Goal: Task Accomplishment & Management: Manage account settings

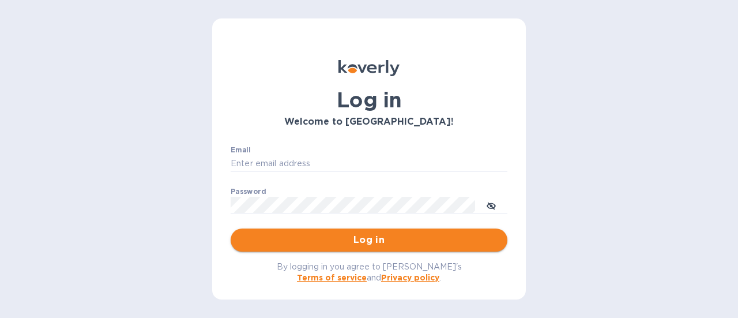
type input "[PERSON_NAME][EMAIL_ADDRESS][DOMAIN_NAME]"
click at [346, 242] on span "Log in" at bounding box center [369, 240] width 258 height 14
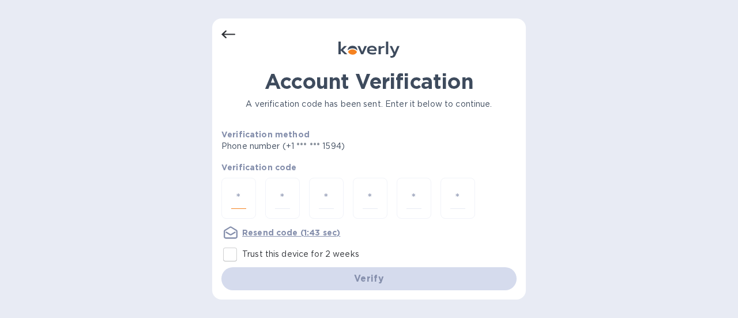
click at [237, 197] on input "number" at bounding box center [238, 197] width 15 height 21
type input "2"
type input "8"
type input "2"
type input "5"
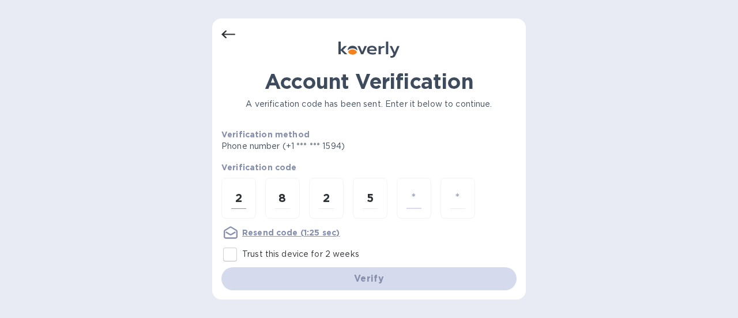
type input "8"
type input "5"
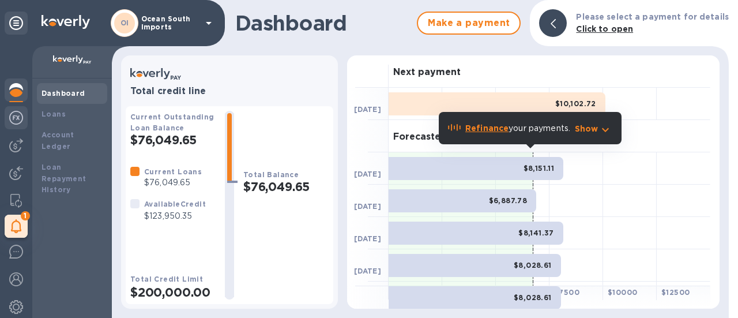
click at [9, 119] on div at bounding box center [16, 118] width 23 height 25
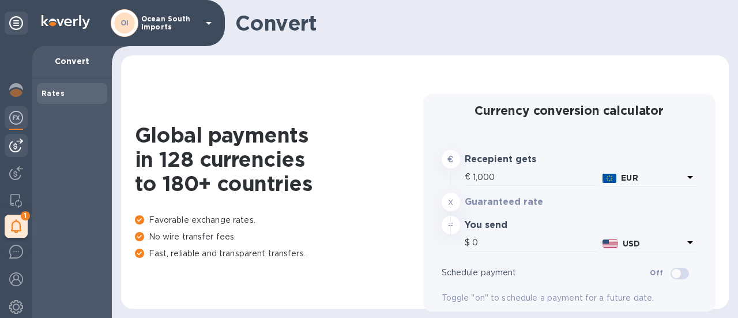
type input "1,181.61"
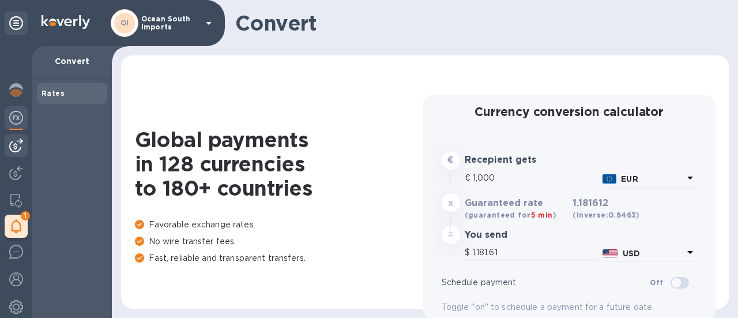
click at [18, 139] on img at bounding box center [16, 145] width 14 height 14
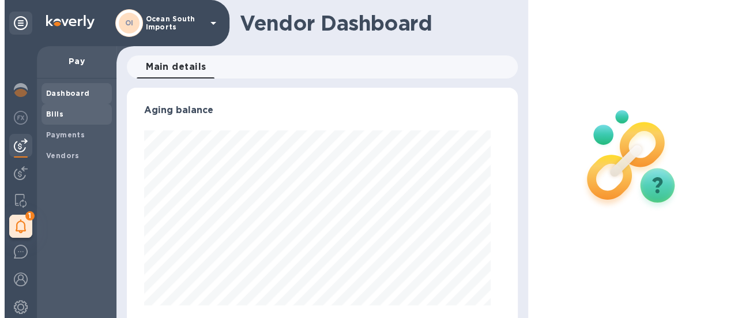
scroll to position [249, 381]
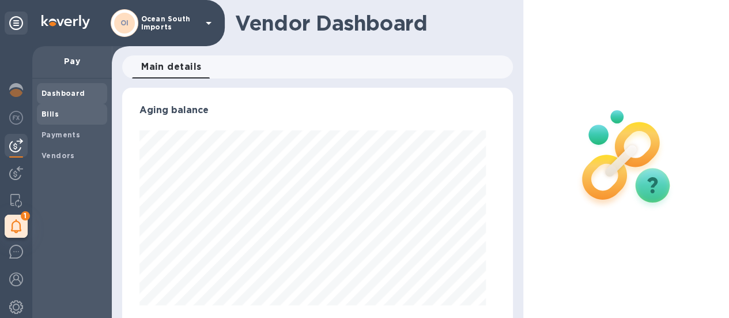
click at [61, 112] on span "Bills" at bounding box center [71, 114] width 61 height 12
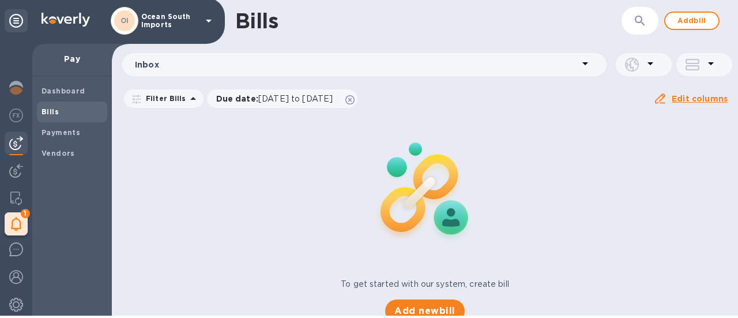
scroll to position [2, 0]
click at [440, 314] on span "Add new bill" at bounding box center [424, 311] width 61 height 14
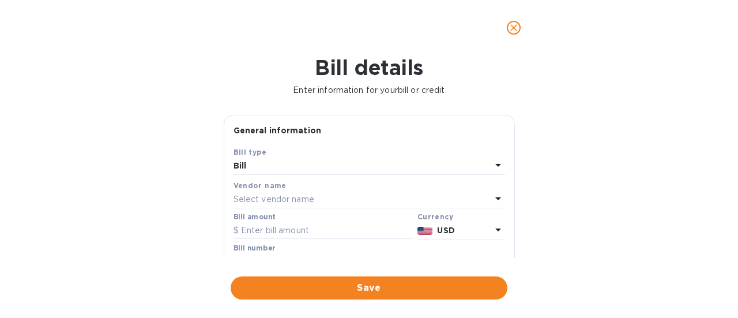
click at [327, 196] on div "Select vendor name" at bounding box center [362, 199] width 258 height 16
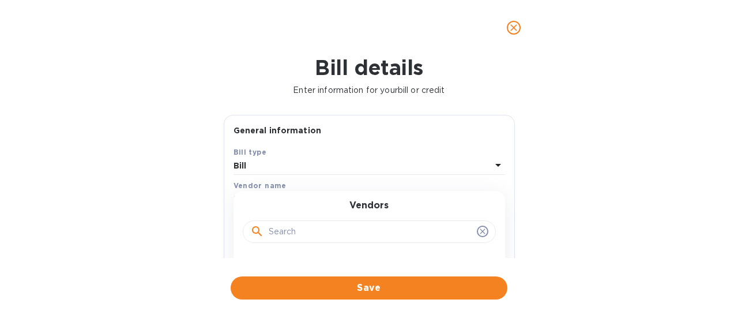
click at [311, 229] on input "text" at bounding box center [370, 231] width 203 height 17
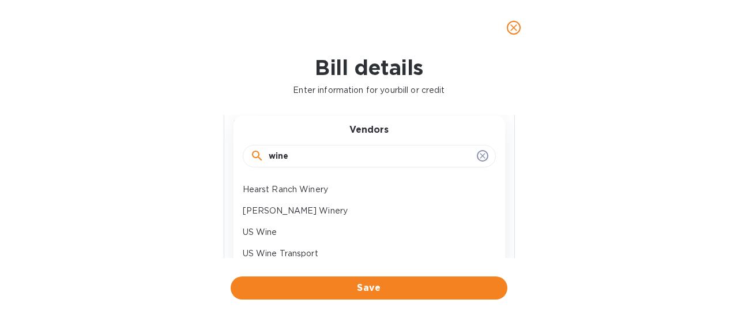
scroll to position [58, 0]
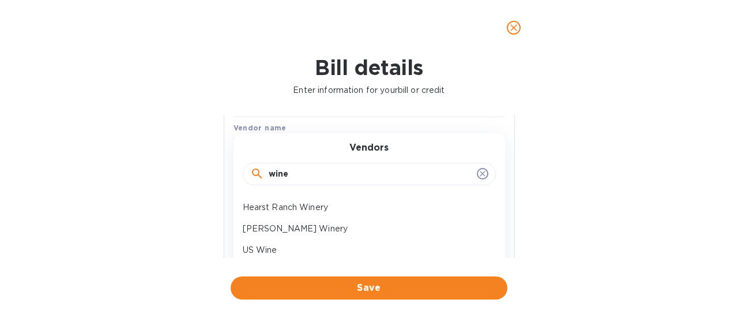
click at [316, 178] on input "wine" at bounding box center [370, 173] width 203 height 17
type input "w"
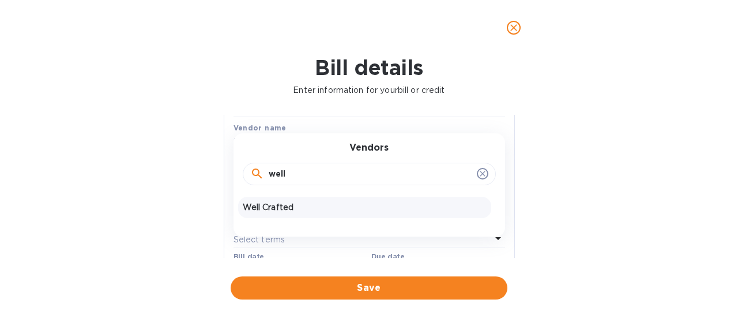
type input "well"
click at [289, 202] on p "Well Crafted" at bounding box center [365, 207] width 244 height 12
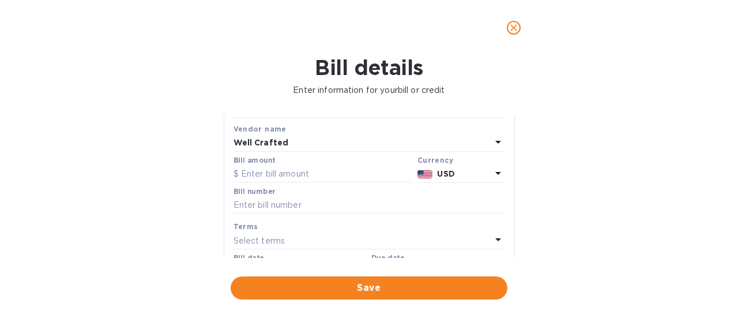
scroll to position [0, 0]
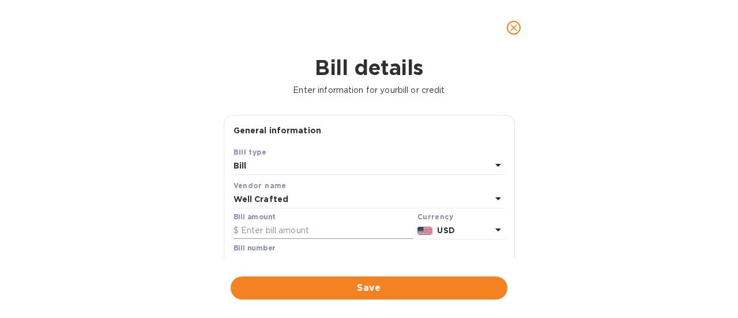
click at [302, 224] on input "text" at bounding box center [322, 230] width 179 height 17
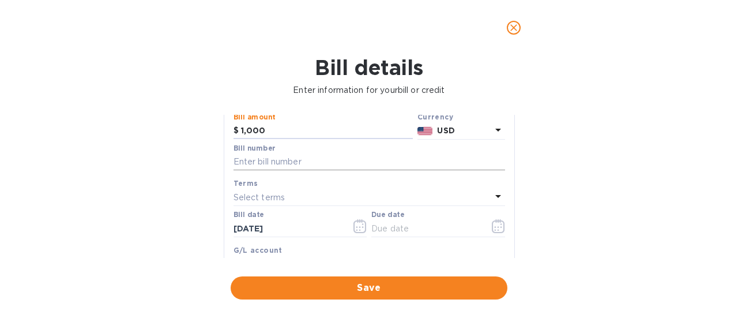
scroll to position [115, 0]
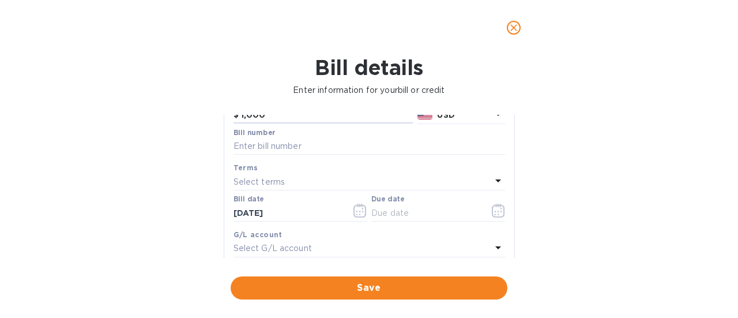
type input "1,000"
click at [301, 183] on div "Select terms" at bounding box center [362, 181] width 258 height 16
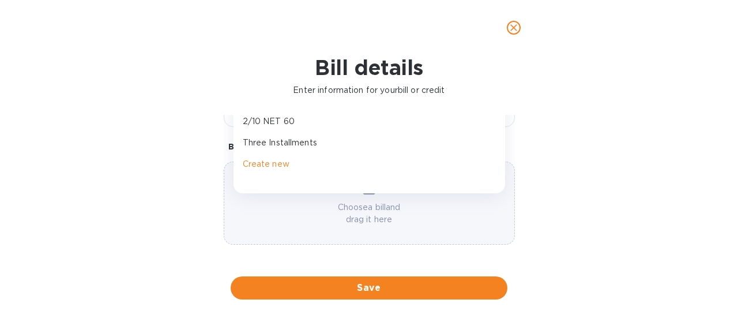
scroll to position [288, 0]
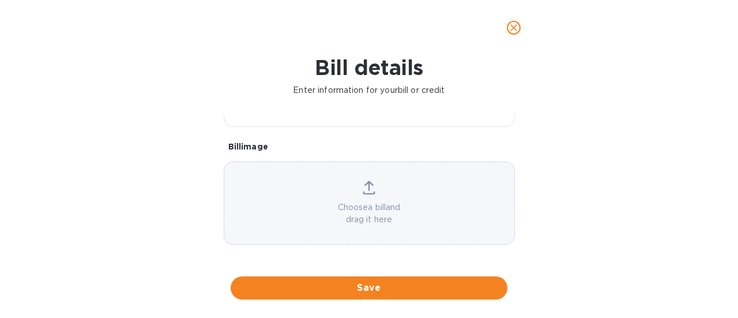
click at [431, 206] on p "Choose a bill and drag it here" at bounding box center [369, 213] width 290 height 24
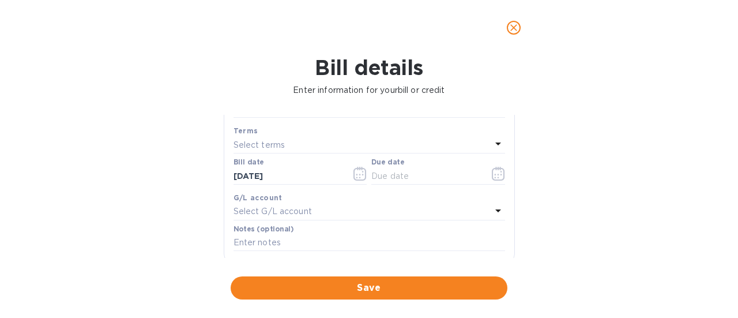
scroll to position [115, 0]
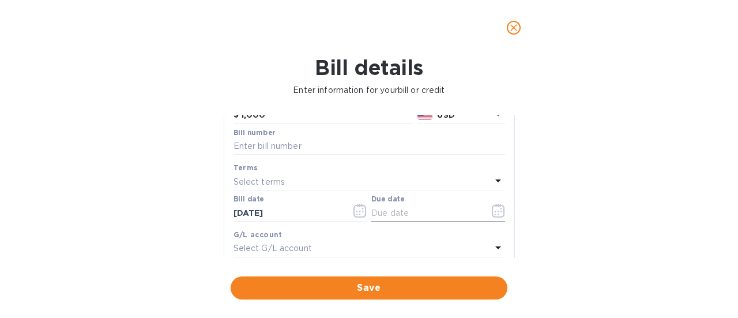
click at [492, 212] on icon "button" at bounding box center [498, 210] width 13 height 14
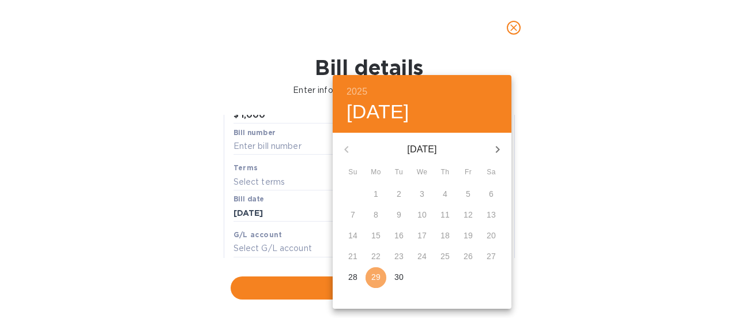
click at [373, 277] on p "29" at bounding box center [375, 277] width 9 height 12
type input "09/29/2025"
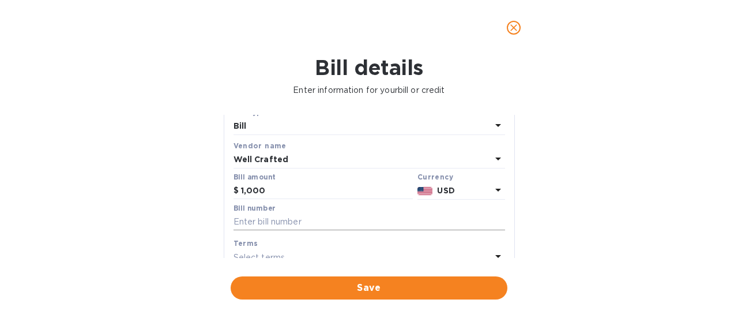
scroll to position [58, 0]
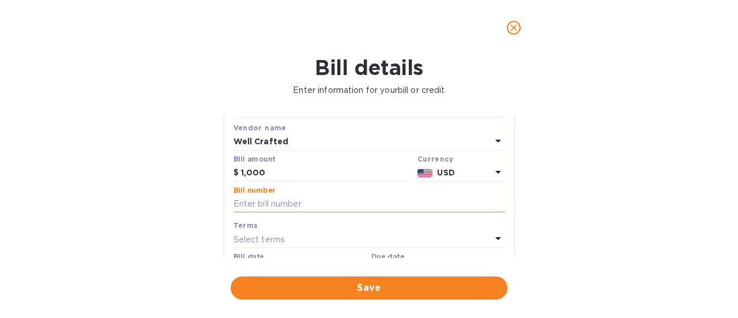
click at [297, 197] on input "text" at bounding box center [368, 203] width 271 height 17
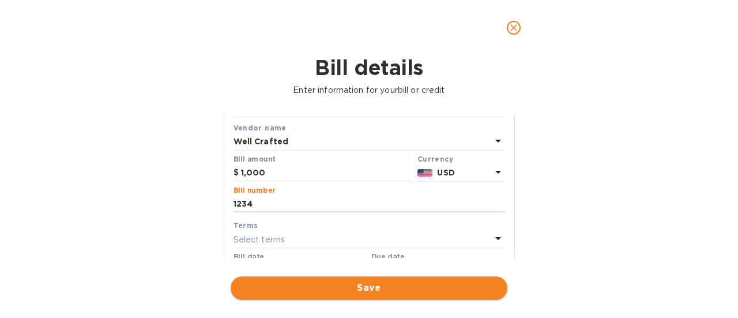
type input "1234"
click at [258, 288] on span "Save" at bounding box center [369, 288] width 258 height 14
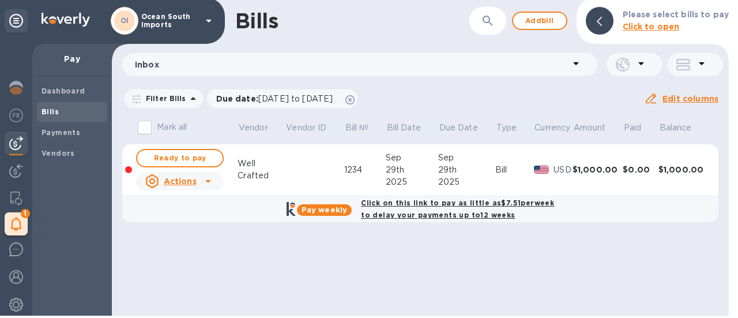
scroll to position [0, 0]
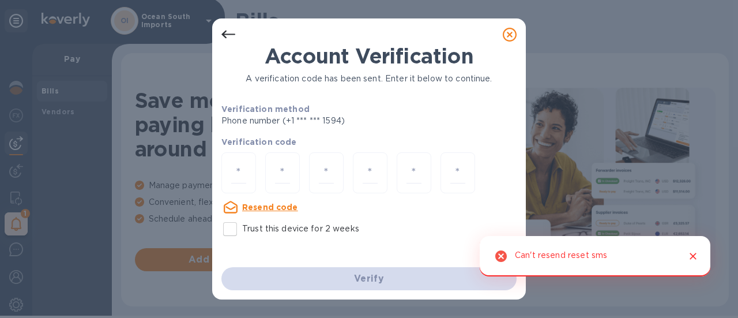
drag, startPoint x: 508, startPoint y: 36, endPoint x: 262, endPoint y: 61, distance: 247.3
click at [508, 36] on icon at bounding box center [510, 35] width 14 height 14
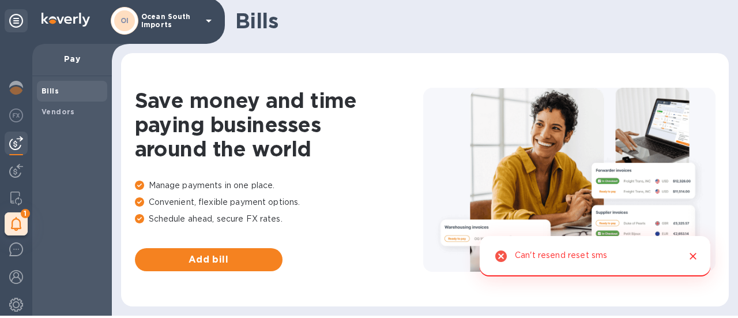
click at [21, 146] on img at bounding box center [16, 143] width 14 height 14
click at [20, 193] on img at bounding box center [16, 198] width 12 height 14
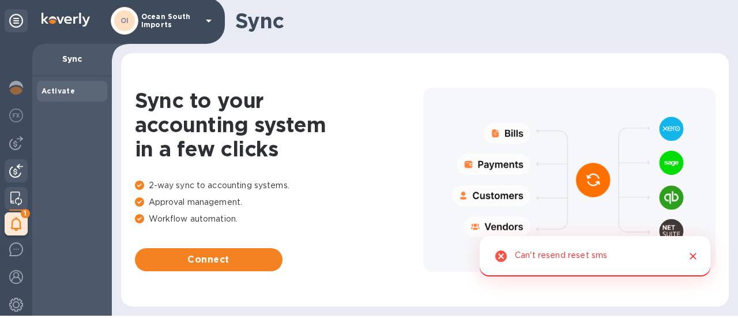
click at [21, 172] on img at bounding box center [16, 171] width 14 height 14
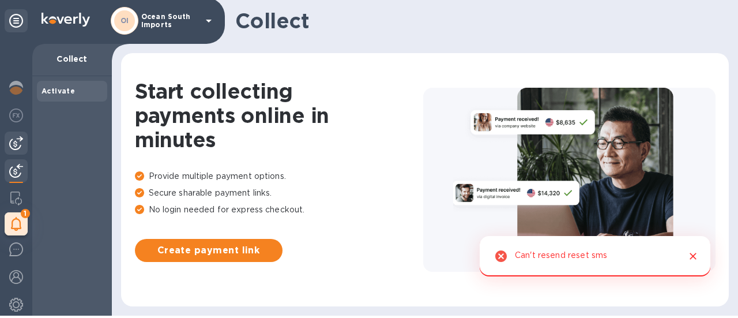
click at [16, 148] on img at bounding box center [16, 143] width 14 height 14
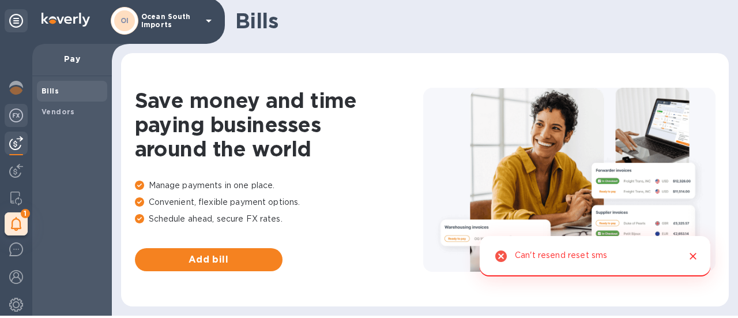
click at [16, 121] on img at bounding box center [16, 115] width 14 height 14
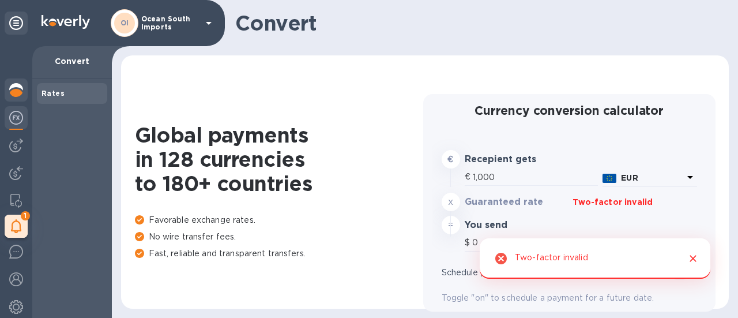
click at [14, 86] on img at bounding box center [16, 90] width 14 height 14
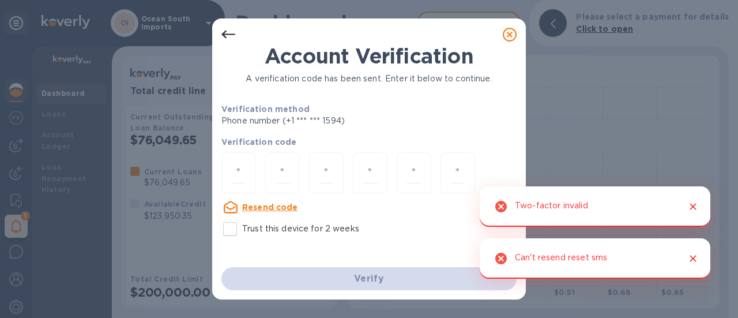
click at [234, 32] on icon at bounding box center [228, 35] width 14 height 14
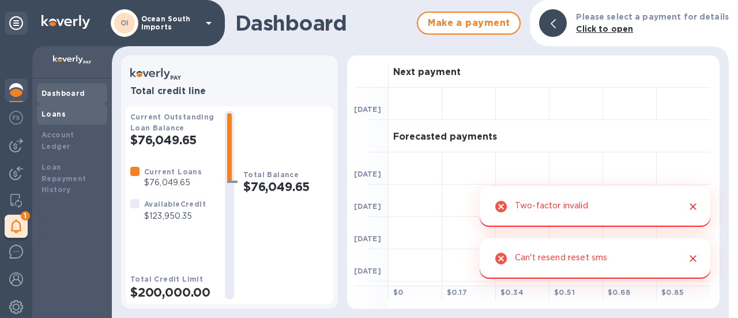
click at [67, 111] on div "Loans" at bounding box center [71, 114] width 61 height 12
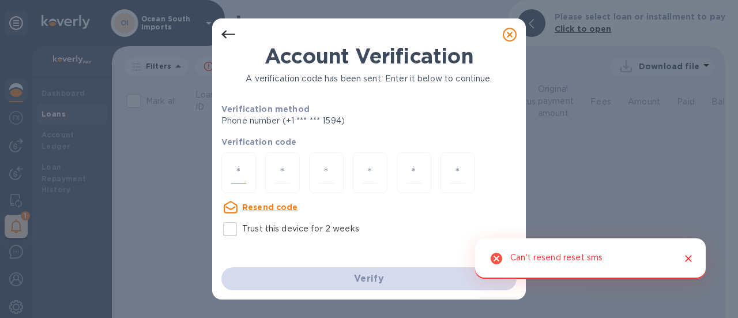
click at [233, 165] on input "number" at bounding box center [238, 172] width 15 height 21
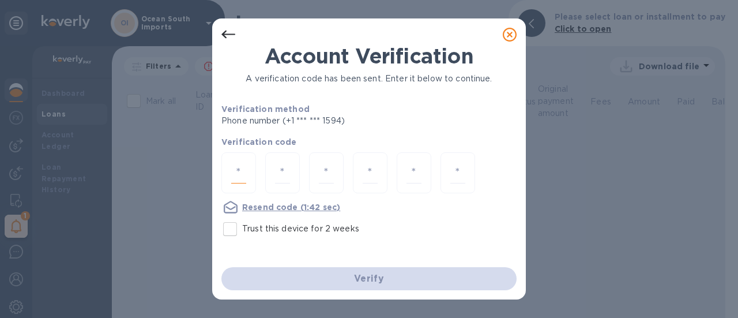
type input "9"
type input "2"
type input "7"
type input "9"
type input "5"
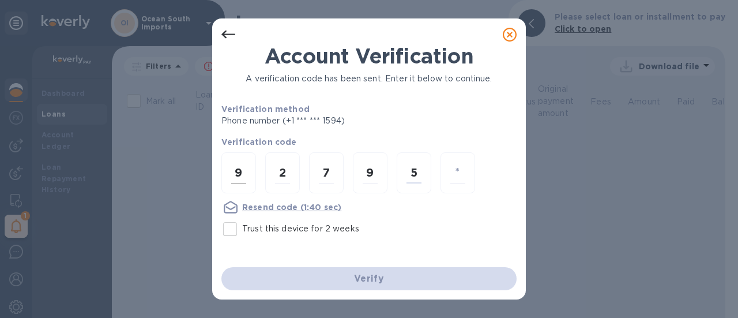
type input "6"
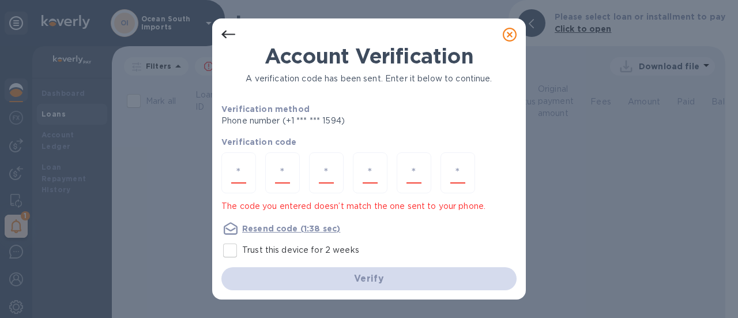
click at [504, 36] on icon at bounding box center [510, 35] width 14 height 14
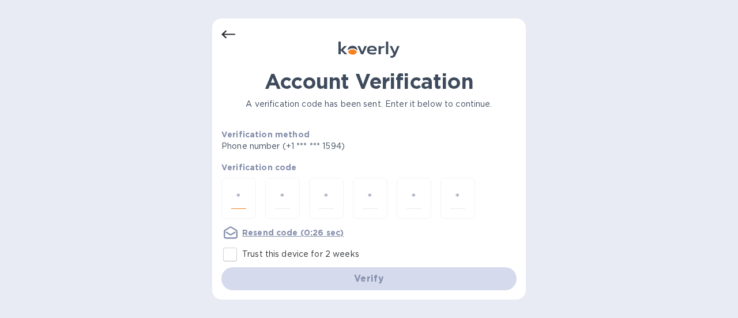
click at [235, 197] on input "number" at bounding box center [238, 197] width 15 height 21
type input "9"
type input "7"
type input "9"
type input "1"
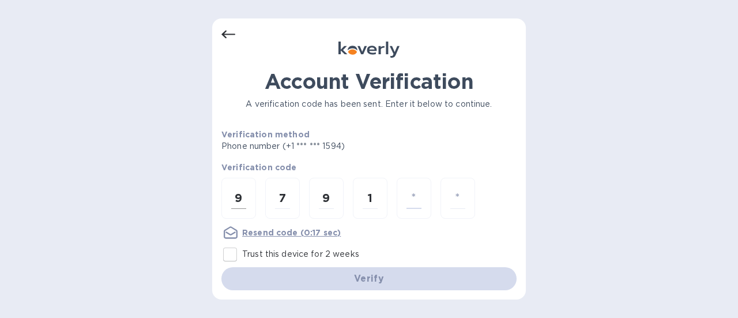
type input "9"
type input "7"
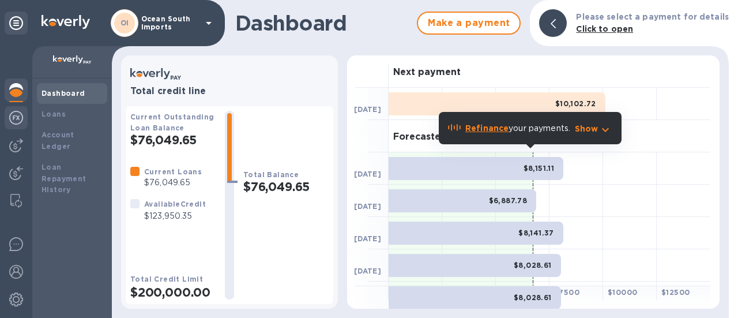
click at [24, 119] on div at bounding box center [16, 118] width 23 height 25
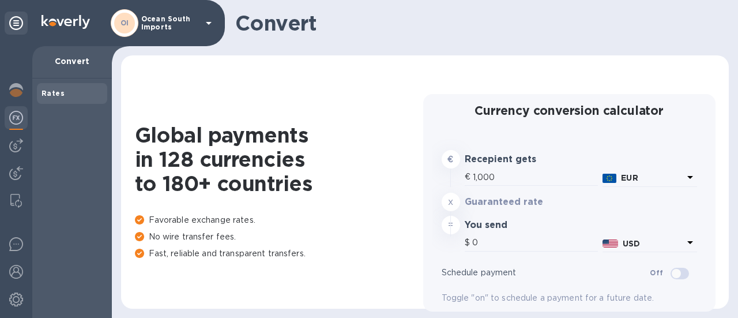
type input "1,181.61"
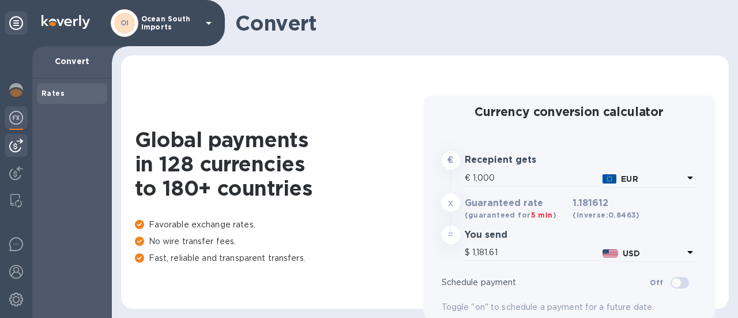
click at [16, 142] on img at bounding box center [16, 145] width 14 height 14
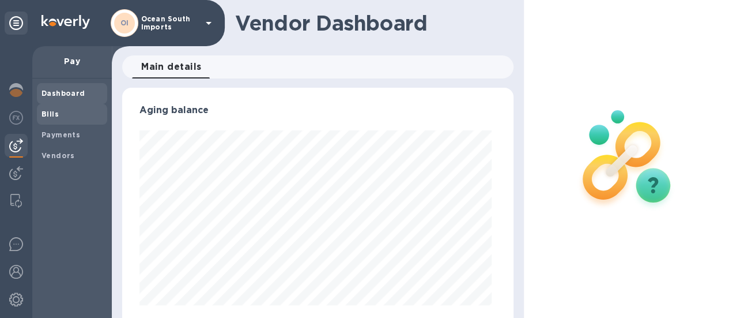
click at [58, 118] on span "Bills" at bounding box center [71, 114] width 61 height 12
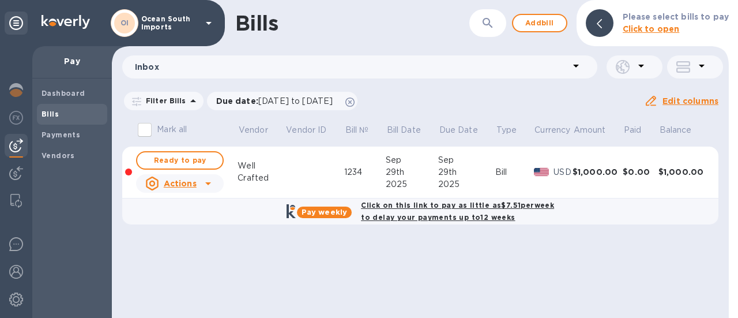
click at [338, 173] on td at bounding box center [314, 172] width 59 height 52
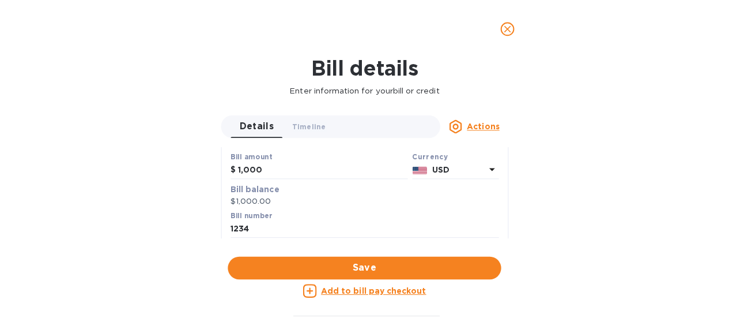
scroll to position [115, 0]
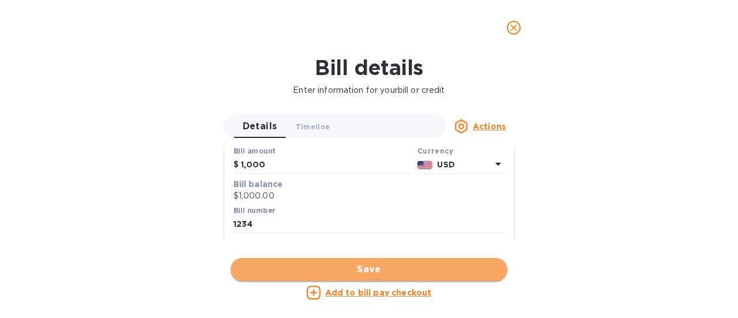
click at [350, 265] on span "Save" at bounding box center [369, 269] width 258 height 14
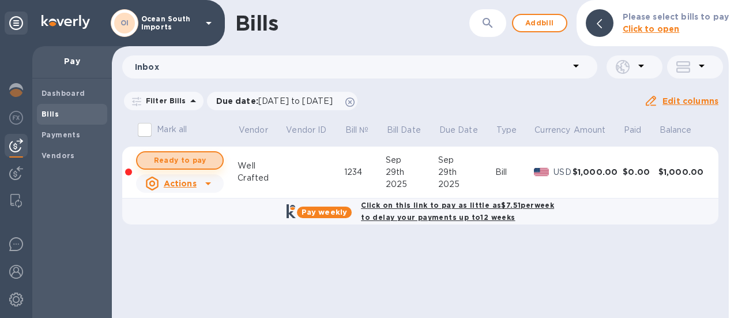
click at [168, 165] on span "Ready to pay" at bounding box center [179, 160] width 67 height 14
checkbox input "true"
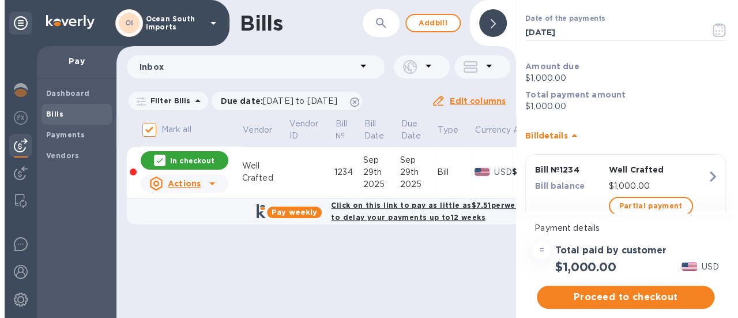
scroll to position [96, 0]
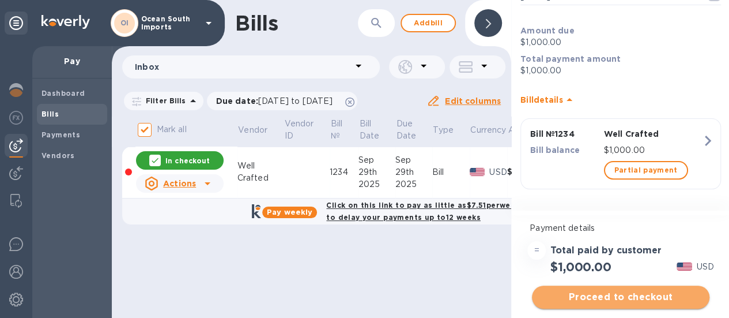
click at [608, 299] on span "Proceed to checkout" at bounding box center [620, 297] width 159 height 14
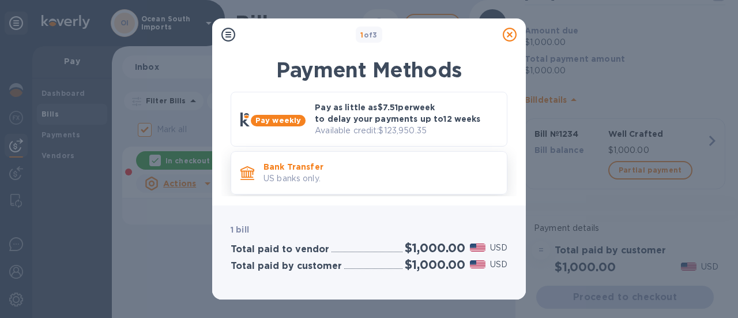
scroll to position [8, 0]
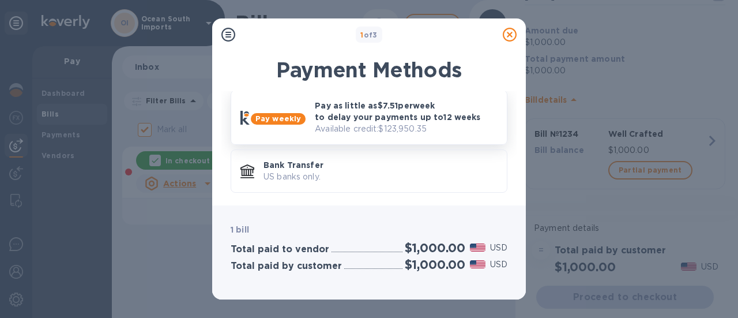
click at [375, 128] on p "Available credit: $123,950.35" at bounding box center [406, 129] width 183 height 12
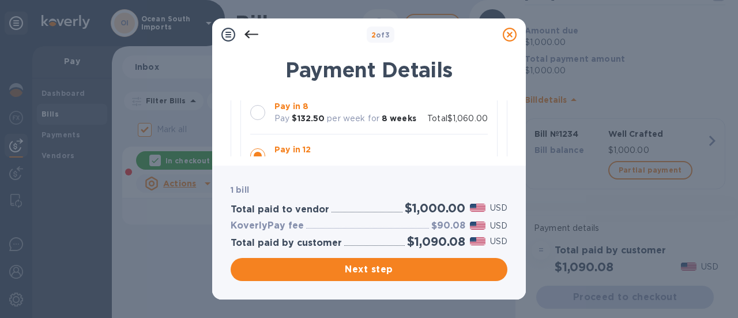
scroll to position [173, 0]
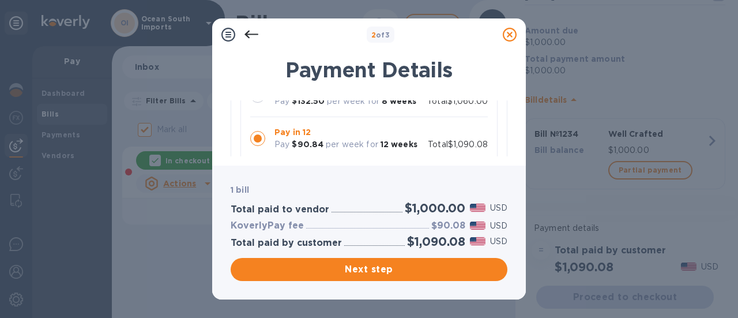
click at [257, 103] on div at bounding box center [258, 95] width 24 height 24
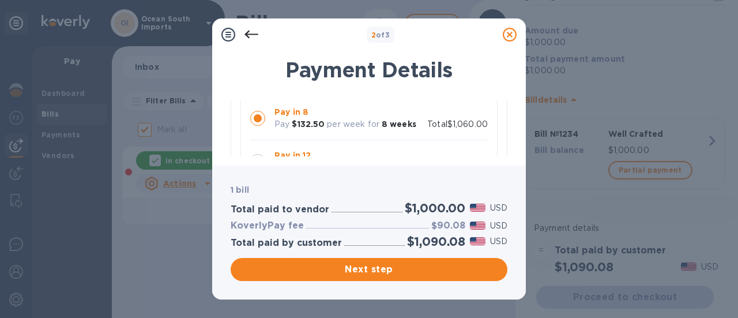
scroll to position [115, 0]
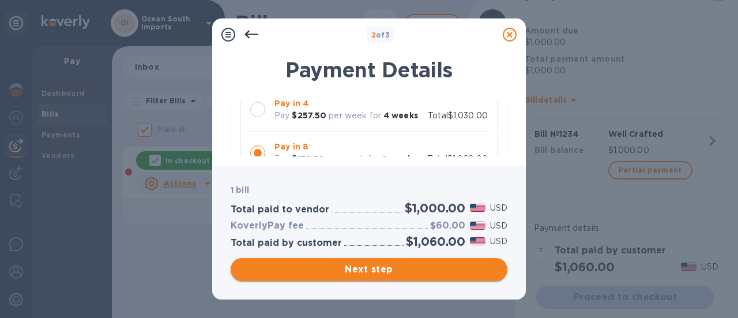
click at [375, 262] on span "Next step" at bounding box center [369, 269] width 258 height 14
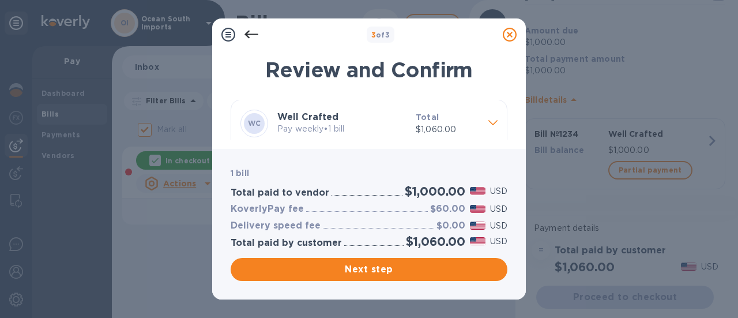
scroll to position [0, 0]
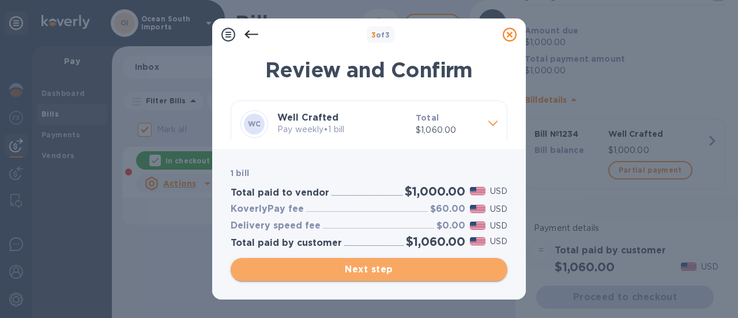
click at [392, 269] on span "Next step" at bounding box center [369, 269] width 258 height 14
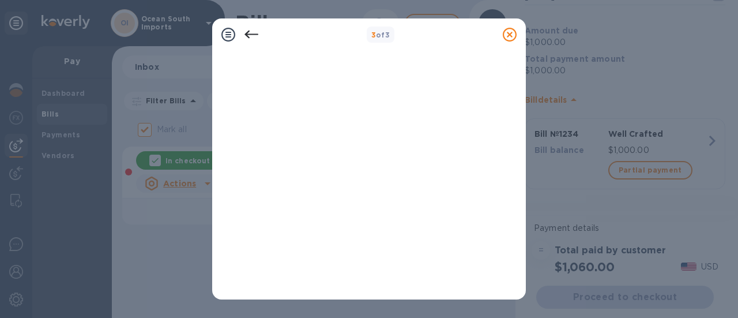
scroll to position [231, 0]
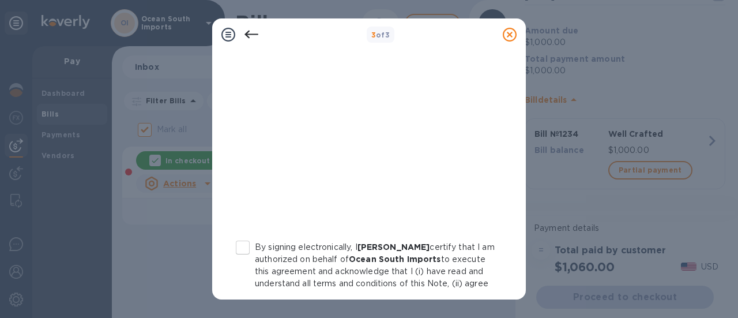
click at [237, 251] on input "By signing electronically, I Stephen Sommerville certify that I am authorized o…" at bounding box center [243, 247] width 24 height 24
checkbox input "true"
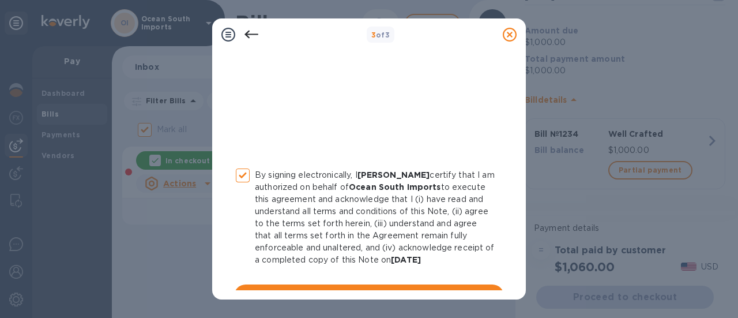
scroll to position [338, 0]
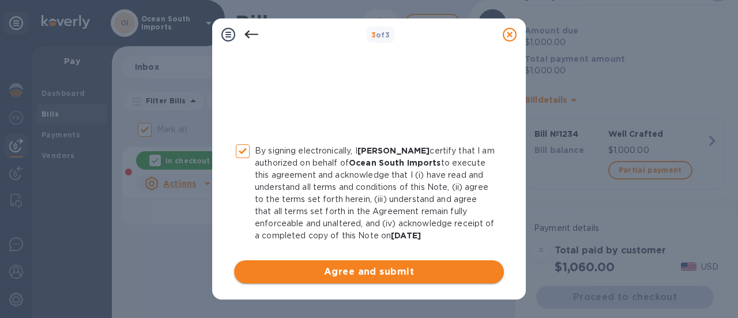
click at [360, 271] on span "Agree and submit" at bounding box center [368, 272] width 251 height 14
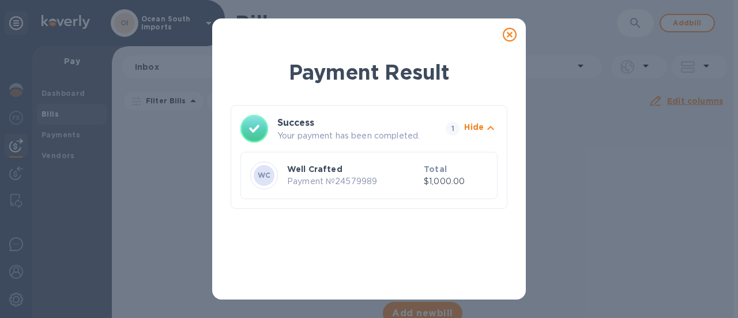
click at [505, 35] on icon at bounding box center [510, 35] width 14 height 14
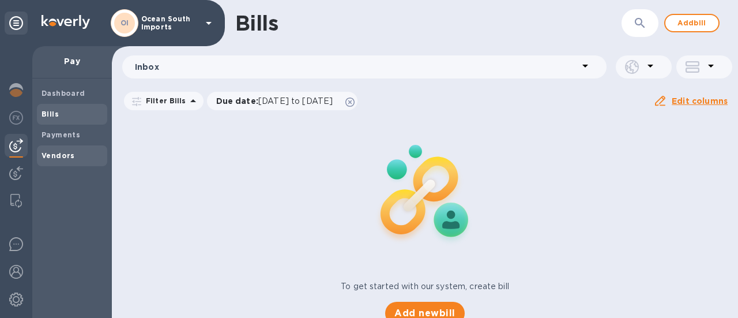
click at [64, 151] on b "Vendors" at bounding box center [57, 155] width 33 height 9
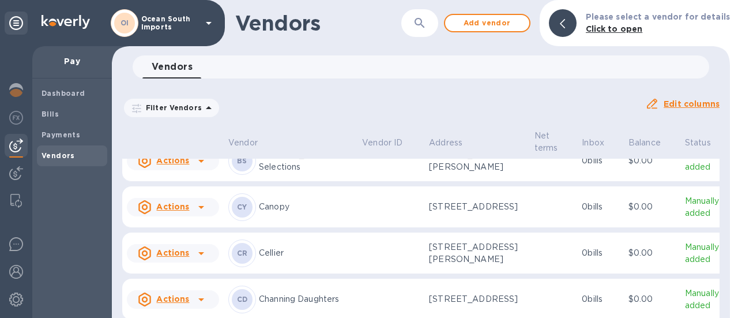
scroll to position [643, 0]
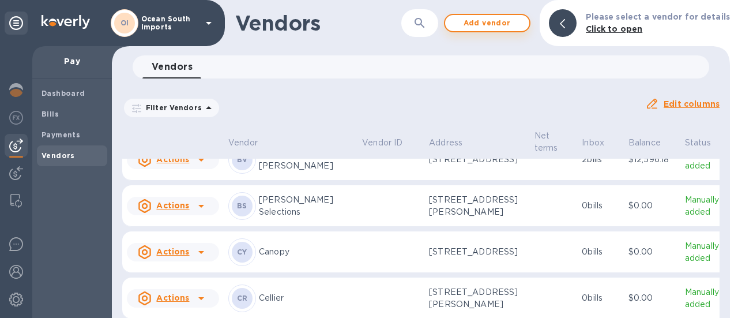
click at [507, 20] on span "Add vendor" at bounding box center [487, 23] width 66 height 14
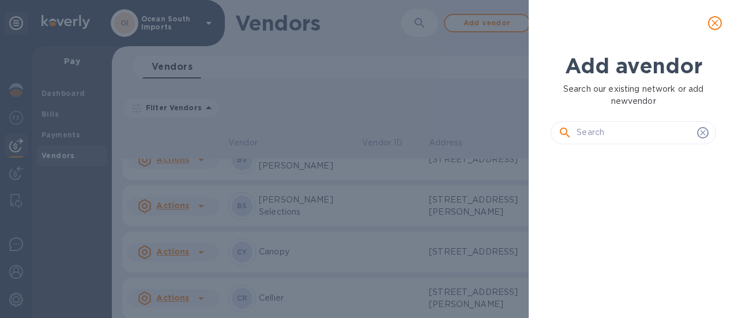
scroll to position [125, 169]
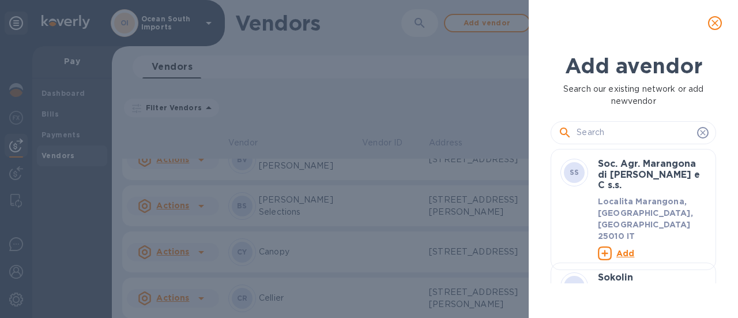
click at [606, 145] on div at bounding box center [632, 127] width 165 height 41
click at [610, 139] on input "text" at bounding box center [634, 132] width 116 height 17
type input "E"
type input "Wine"
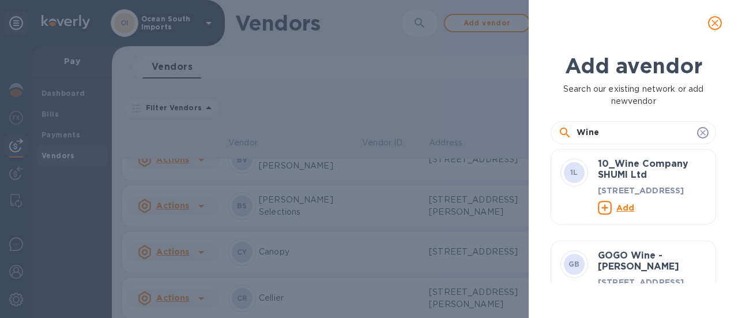
drag, startPoint x: 573, startPoint y: 131, endPoint x: 467, endPoint y: 130, distance: 105.5
click at [467, 130] on div "Add a vendor Search our existing network or add new vendor Wine 1L 10_Wine Comp…" at bounding box center [369, 159] width 738 height 318
click at [397, 114] on div "Add a vendor Search our existing network or add new vendor 1L 10_Wine Company S…" at bounding box center [369, 159] width 738 height 318
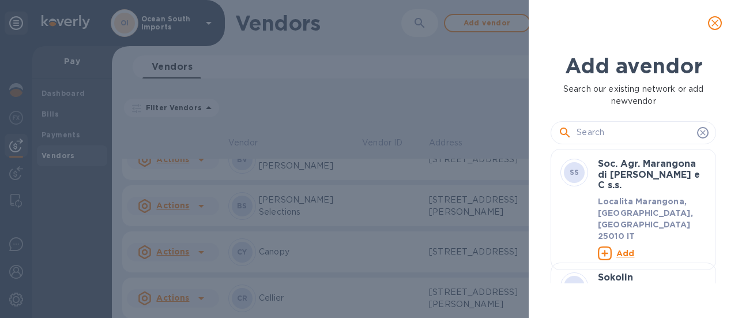
click at [720, 21] on button "close" at bounding box center [715, 23] width 28 height 28
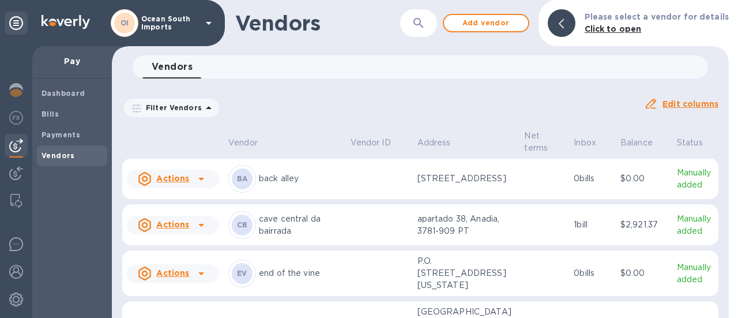
scroll to position [4213, 0]
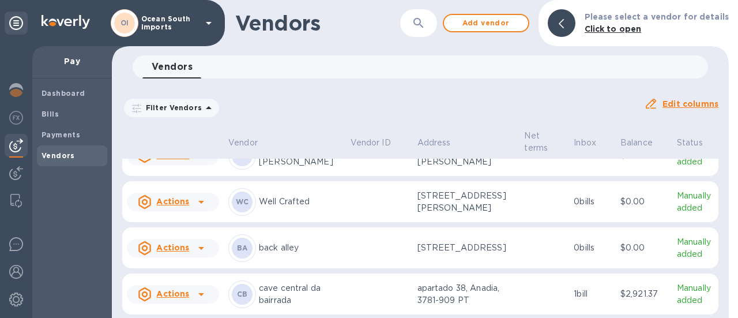
drag, startPoint x: 406, startPoint y: 31, endPoint x: 422, endPoint y: 26, distance: 16.8
click at [410, 29] on div "​" at bounding box center [418, 23] width 37 height 28
click at [422, 26] on icon "button" at bounding box center [419, 23] width 14 height 14
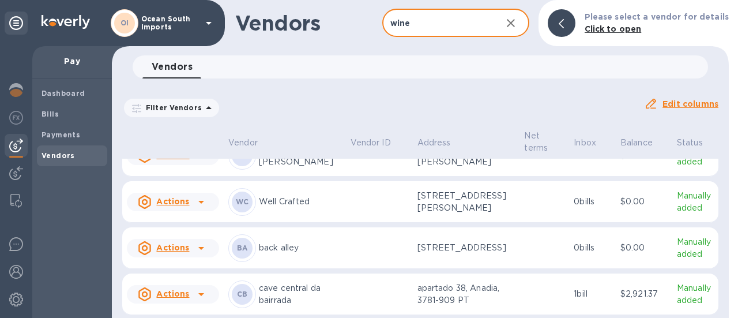
type input "wine"
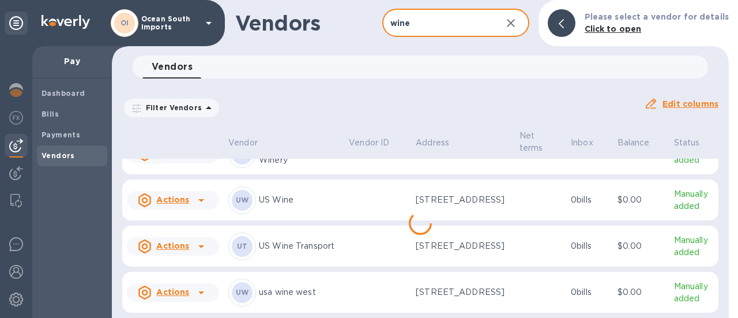
scroll to position [93, 0]
click at [514, 112] on div "Filter Vendors Auto pay: All" at bounding box center [378, 108] width 512 height 22
click at [525, 24] on button "button" at bounding box center [511, 23] width 28 height 28
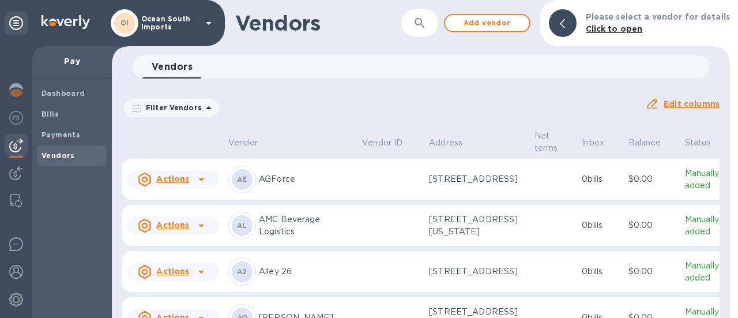
click at [74, 157] on span "Vendors" at bounding box center [71, 156] width 61 height 12
click at [618, 26] on b "Click to open" at bounding box center [614, 28] width 57 height 9
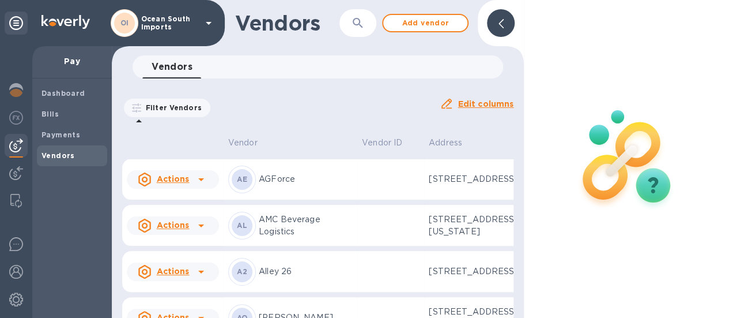
click at [501, 21] on icon at bounding box center [501, 23] width 5 height 9
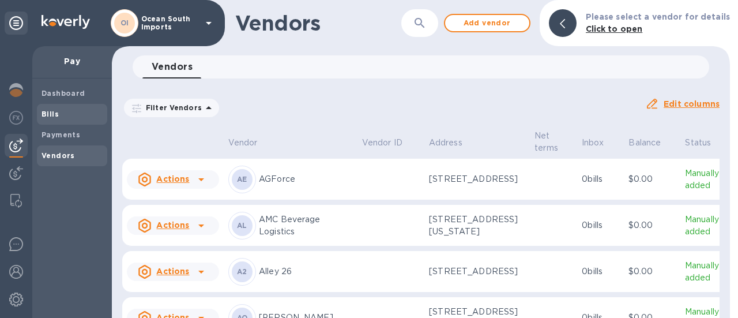
click at [56, 117] on b "Bills" at bounding box center [49, 114] width 17 height 9
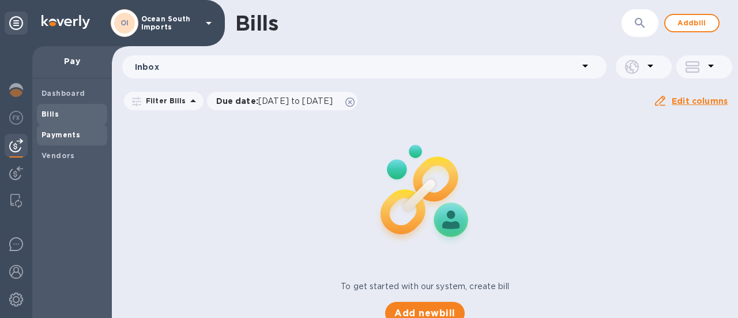
click at [66, 145] on div "Payments" at bounding box center [72, 134] width 70 height 21
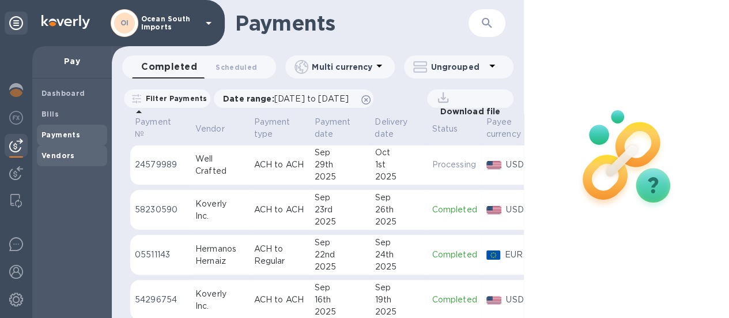
click at [69, 162] on div "Vendors" at bounding box center [72, 155] width 70 height 21
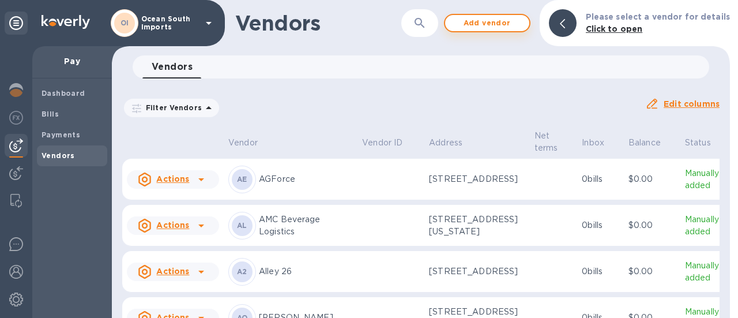
click at [499, 28] on span "Add vendor" at bounding box center [487, 23] width 66 height 14
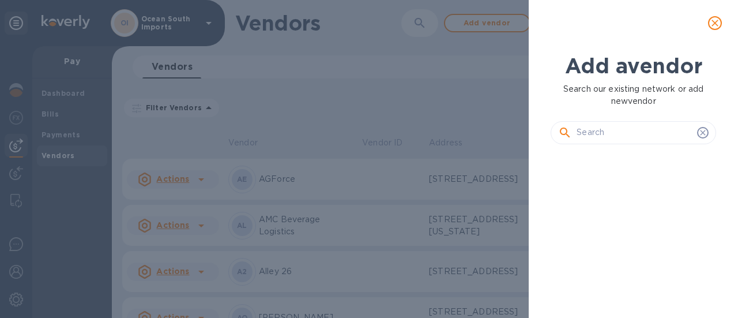
scroll to position [125, 169]
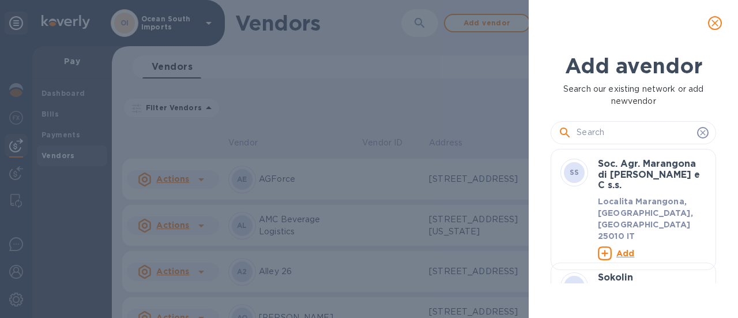
click at [603, 133] on input "text" at bounding box center [634, 132] width 116 height 17
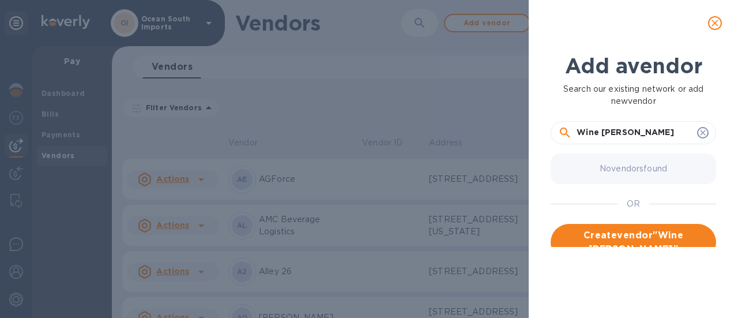
click at [602, 133] on input "Wine Smith" at bounding box center [634, 132] width 116 height 17
type input "Wine Smith"
click at [617, 235] on span "Create vendor " Wine Smith "" at bounding box center [633, 242] width 147 height 28
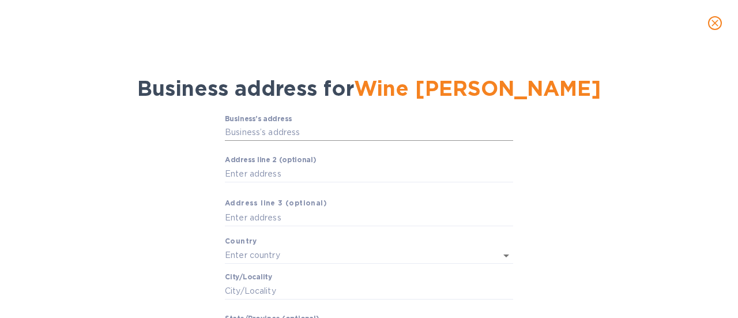
click at [322, 141] on input "Business’s аddress" at bounding box center [369, 132] width 288 height 17
paste input "text"
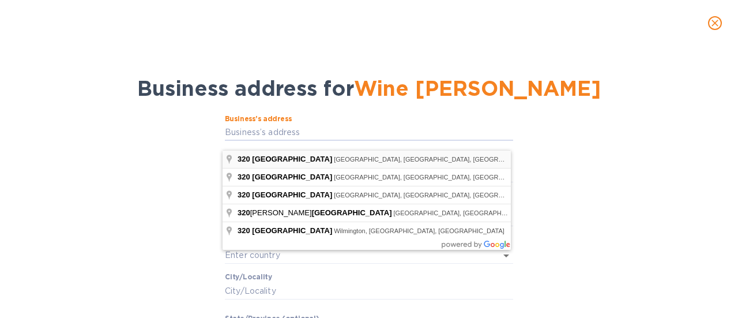
type input "320 Faucette Mill Road"
type input "United States"
type input "Hillsborough"
type input "NC"
type input "27278"
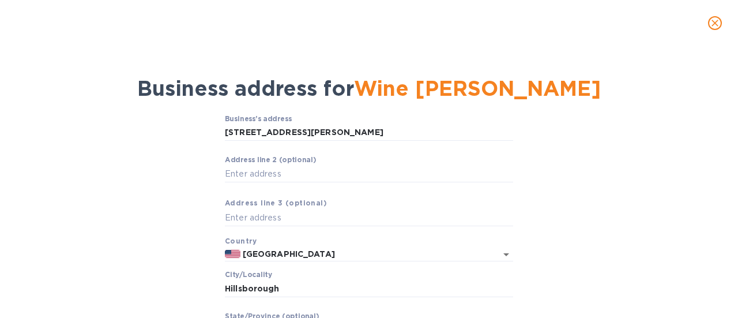
type input "320 Mill Road"
type input "Edison"
type input "NJ"
type input "08817"
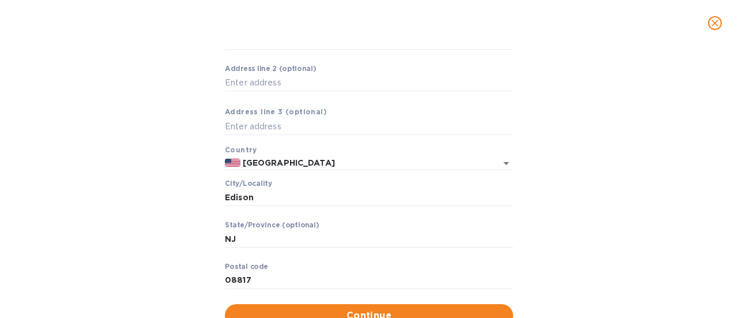
scroll to position [144, 0]
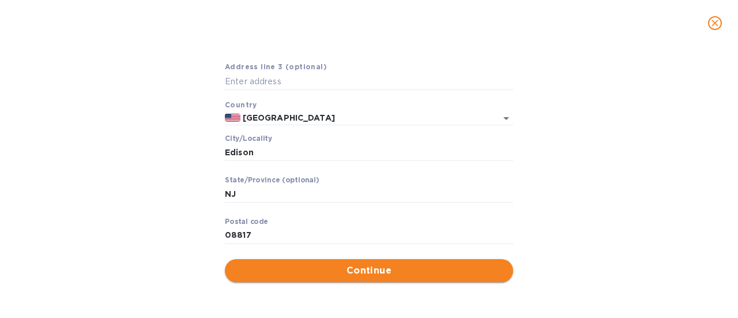
click at [346, 272] on span "Continue" at bounding box center [369, 270] width 270 height 14
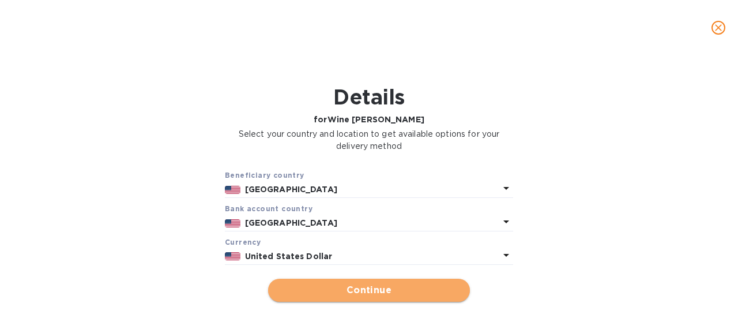
click at [343, 286] on span "Continue" at bounding box center [368, 290] width 183 height 14
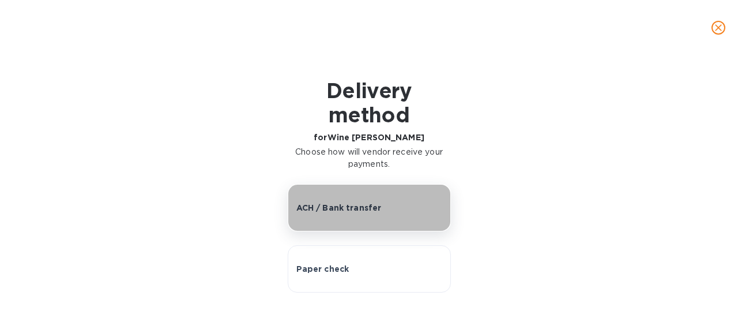
click at [327, 213] on p "ACH / Bank transfer" at bounding box center [338, 208] width 85 height 12
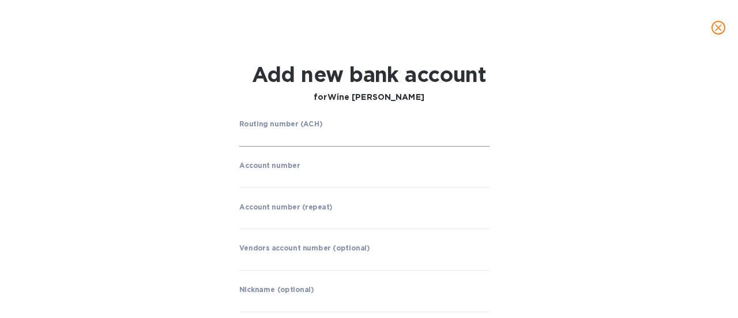
click at [273, 138] on input "string" at bounding box center [364, 137] width 250 height 17
paste input "061092387"
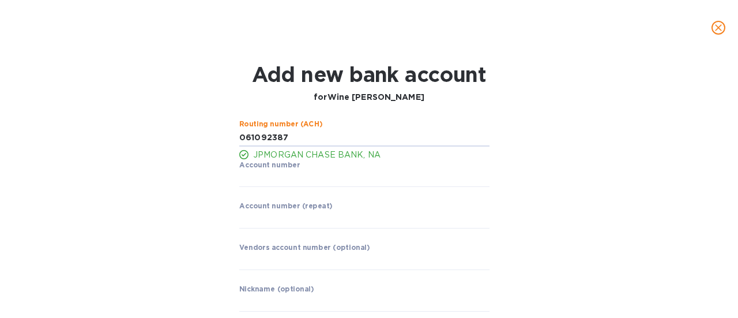
type input "061092387"
click at [261, 180] on input "string" at bounding box center [364, 178] width 250 height 17
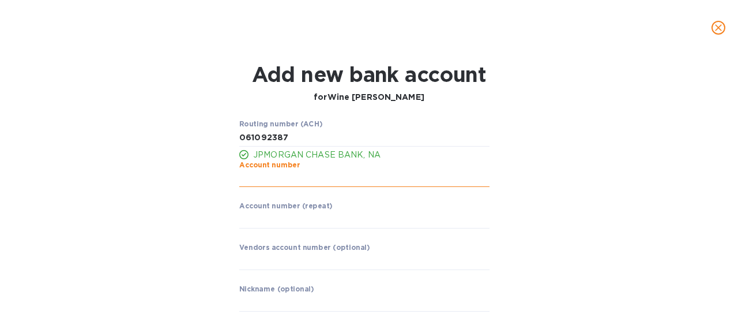
paste input "061092387"
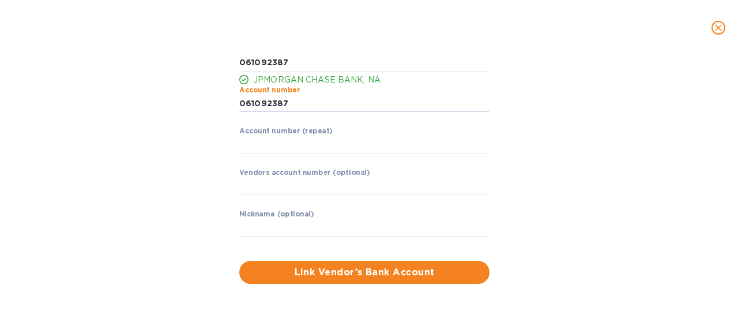
scroll to position [76, 0]
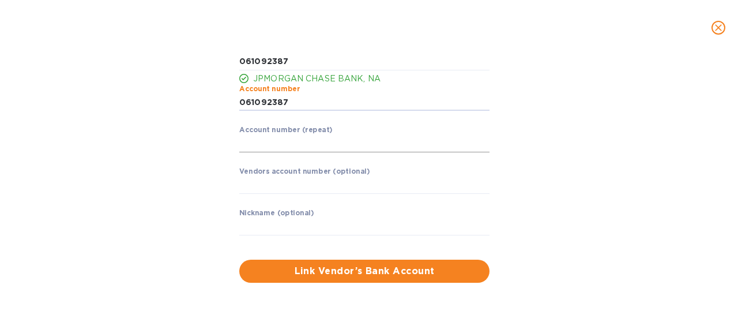
type input "061092387"
click at [248, 146] on input "string" at bounding box center [364, 143] width 250 height 17
paste input "061092387"
type input "061092387"
click at [287, 186] on input "text" at bounding box center [364, 184] width 250 height 17
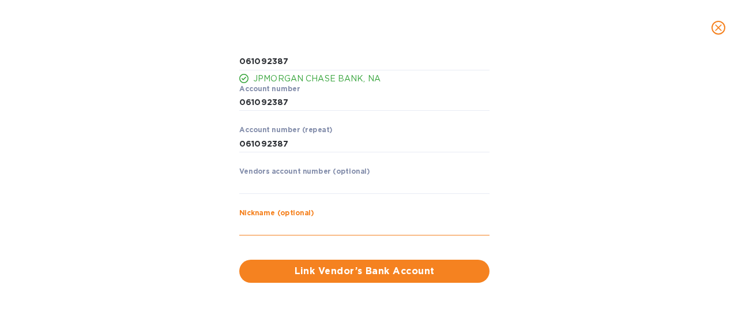
click at [312, 230] on input "text" at bounding box center [364, 226] width 250 height 17
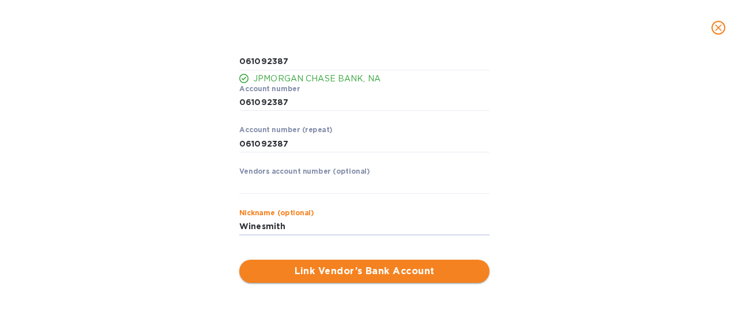
type input "Winesmith"
click at [369, 271] on span "Link Vendor’s Bank Account" at bounding box center [364, 271] width 232 height 14
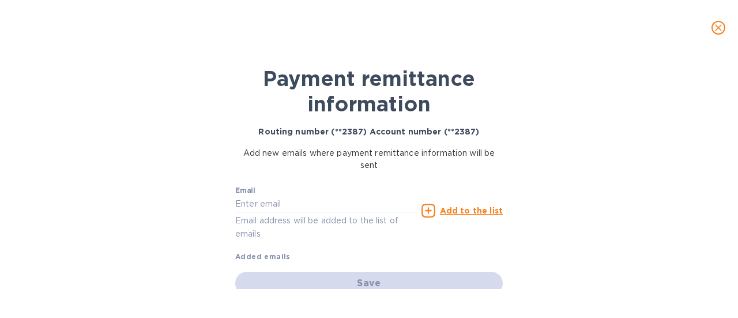
scroll to position [26, 0]
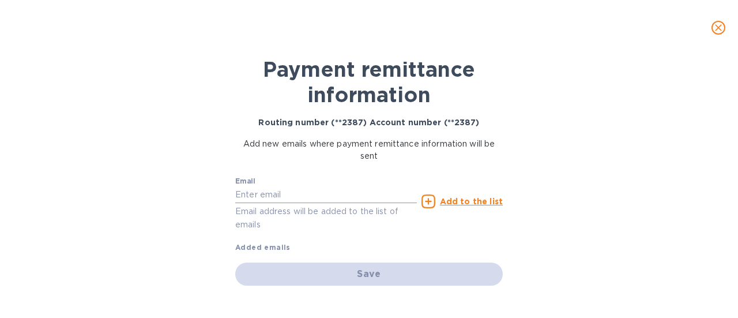
click at [302, 193] on input "text" at bounding box center [326, 194] width 182 height 17
type input "[PERSON_NAME][EMAIL_ADDRESS][DOMAIN_NAME]"
click at [462, 205] on p "Add to the list" at bounding box center [471, 201] width 63 height 12
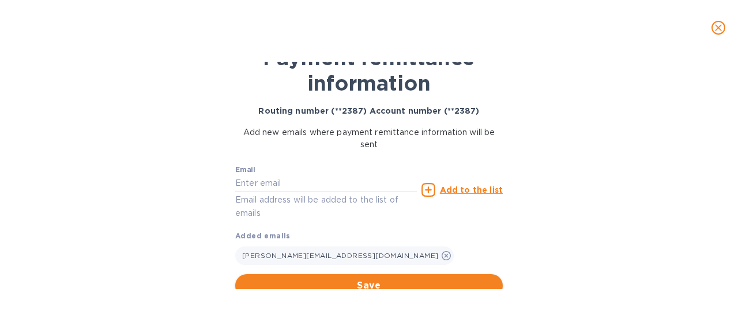
scroll to position [49, 0]
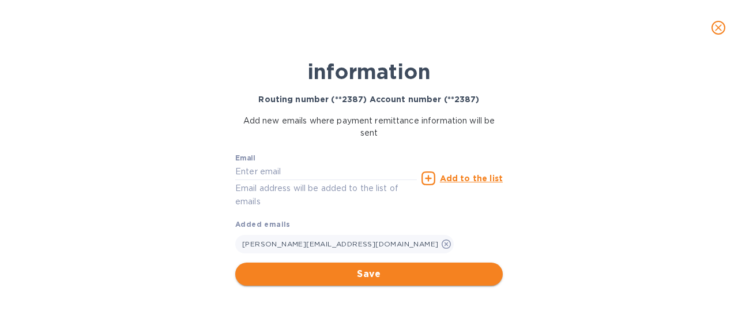
click at [382, 266] on button "Save" at bounding box center [368, 273] width 267 height 23
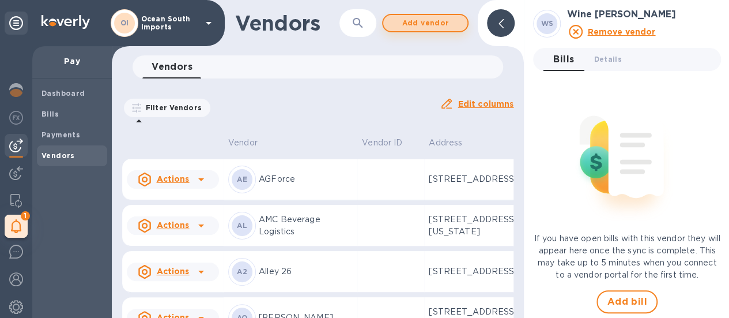
click at [418, 25] on span "Add vendor" at bounding box center [426, 23] width 66 height 14
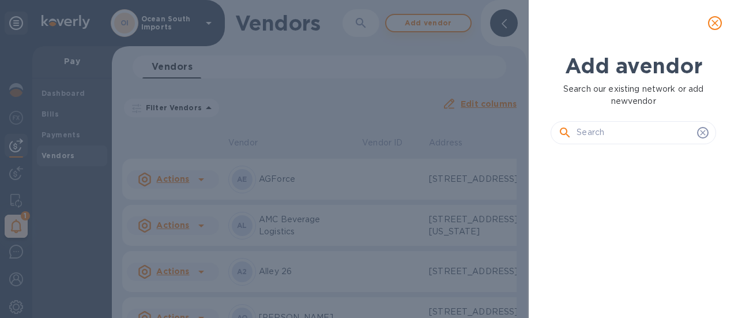
scroll to position [125, 169]
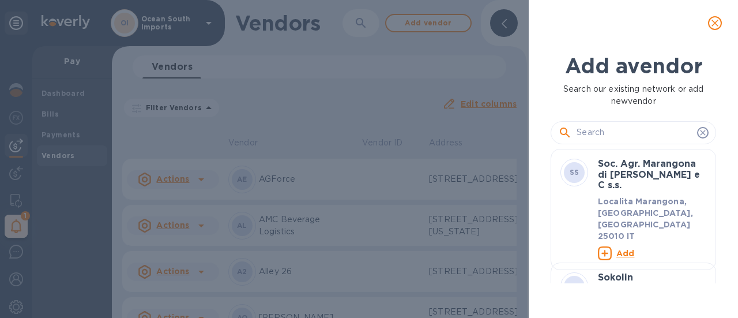
click at [596, 132] on input "text" at bounding box center [634, 132] width 116 height 17
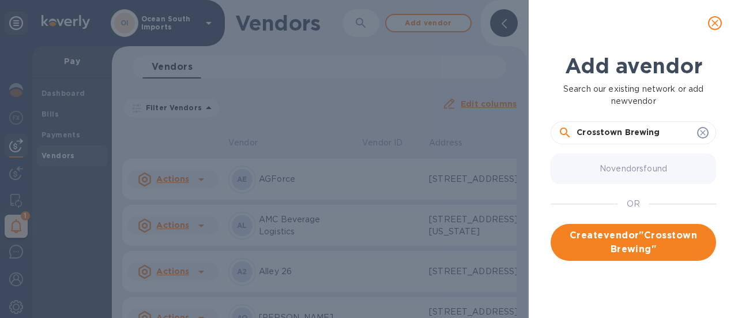
type input "Crosstown Brewing"
click at [657, 239] on span "Create vendor " Crosstown Brewing "" at bounding box center [633, 242] width 147 height 28
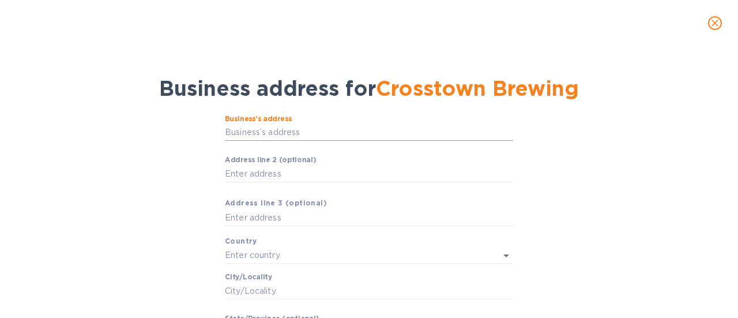
click at [337, 141] on input "Business’s аddress" at bounding box center [369, 132] width 288 height 17
paste input "text"
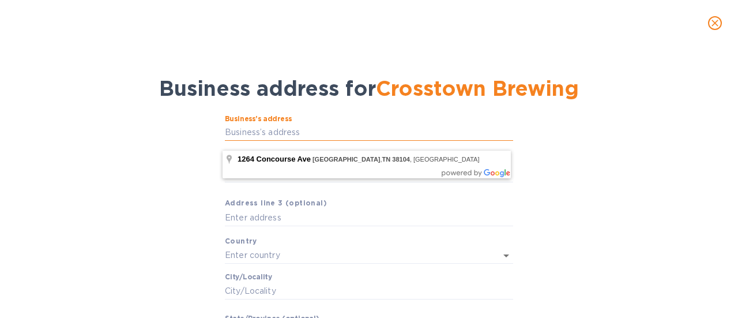
type input "1264 Concourse Avenue"
type input "United States"
type input "Memphis"
type input "TN"
type input "38104"
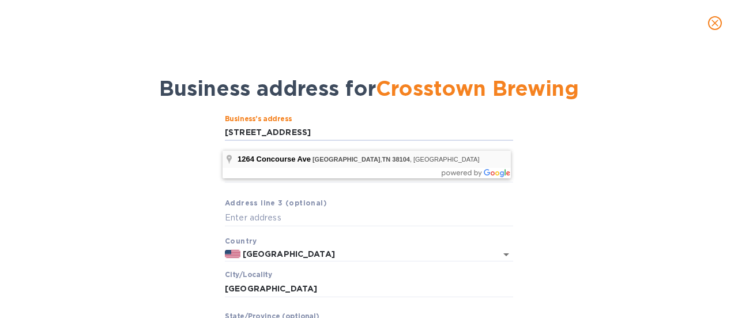
type input "1264 Concourse Avenue"
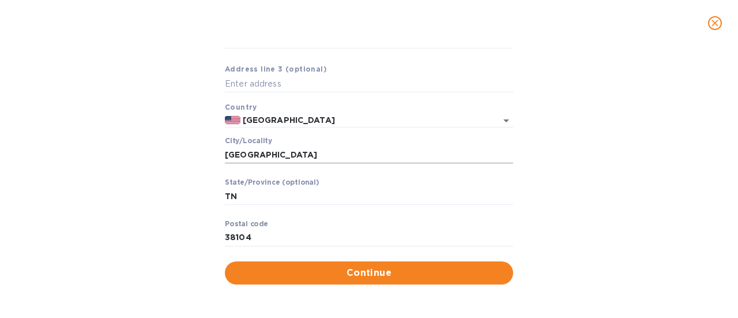
scroll to position [144, 0]
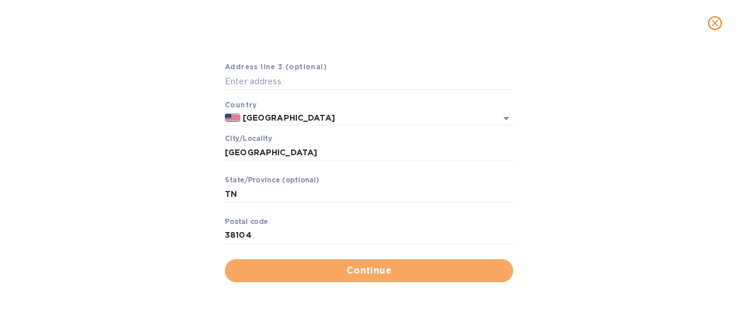
click at [393, 267] on span "Continue" at bounding box center [369, 270] width 270 height 14
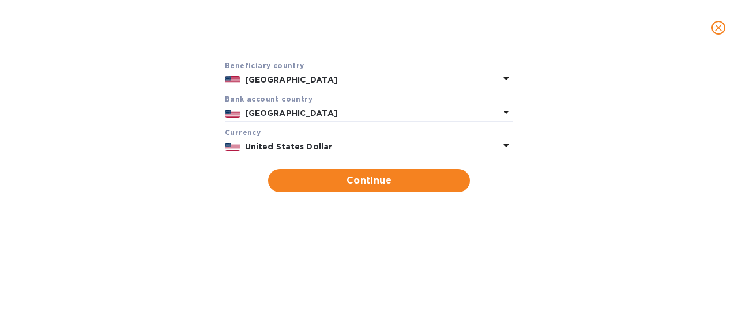
scroll to position [115, 0]
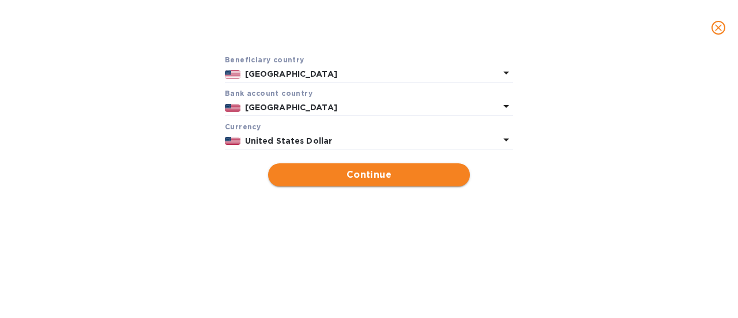
click at [360, 175] on span "Continue" at bounding box center [368, 175] width 183 height 14
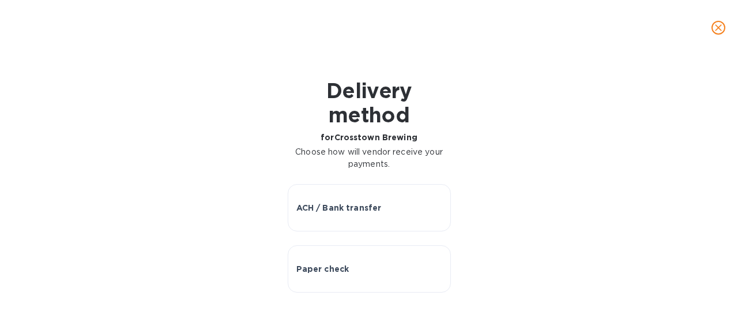
scroll to position [0, 0]
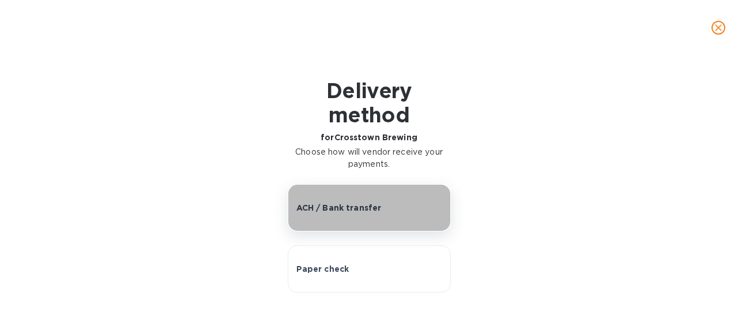
click at [392, 205] on div "ACH / Bank transfer" at bounding box center [369, 208] width 146 height 12
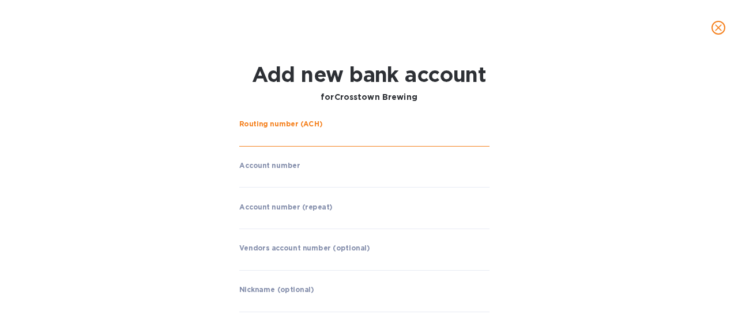
click at [280, 142] on input "string" at bounding box center [364, 137] width 250 height 17
paste input "064008637"
type input "064008637"
click at [296, 183] on input "string" at bounding box center [364, 178] width 250 height 17
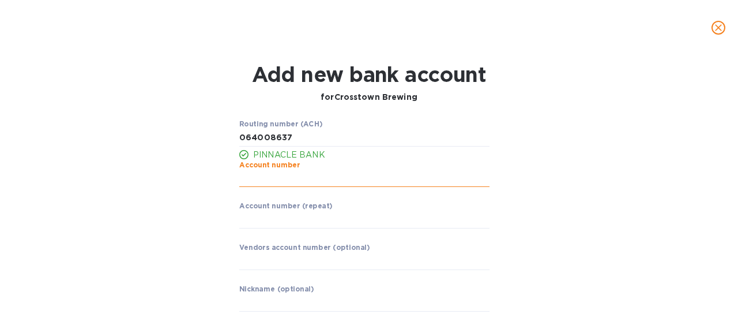
paste input "800107953242"
type input "800107953242"
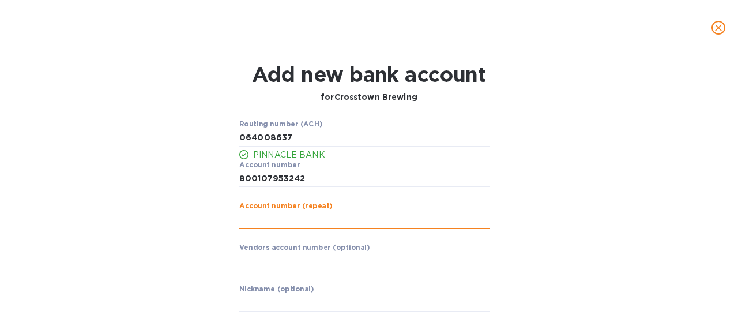
click at [288, 214] on input "string" at bounding box center [364, 219] width 250 height 17
paste input "800107953242"
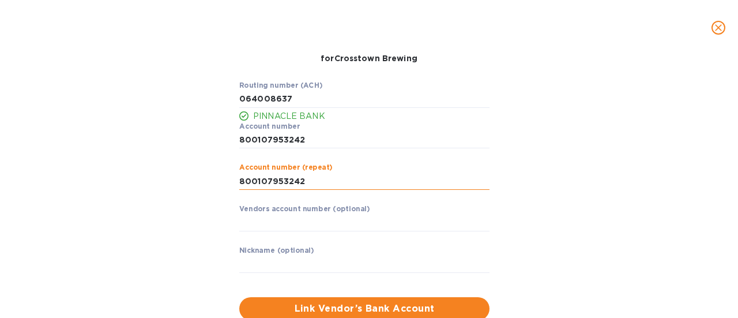
scroll to position [76, 0]
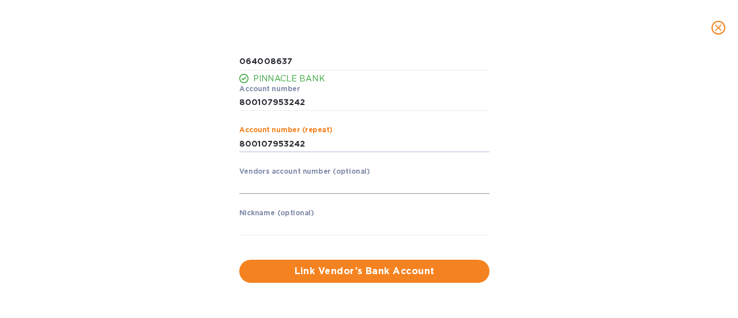
type input "800107953242"
click at [319, 185] on input "text" at bounding box center [364, 184] width 250 height 17
click at [297, 230] on input "text" at bounding box center [364, 226] width 250 height 17
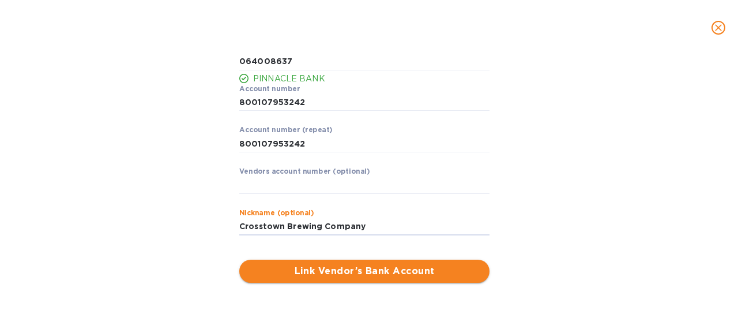
type input "Crosstown Brewing Company"
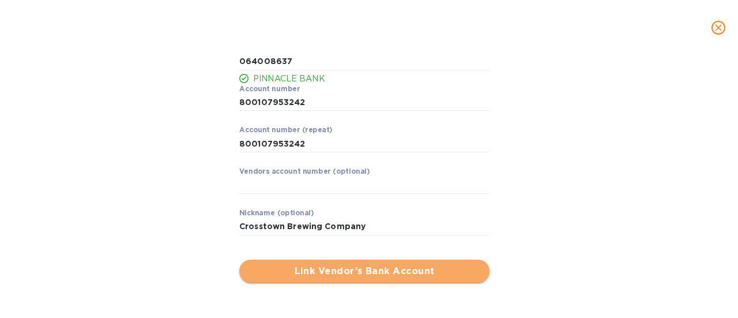
click at [364, 265] on span "Link Vendor’s Bank Account" at bounding box center [364, 271] width 232 height 14
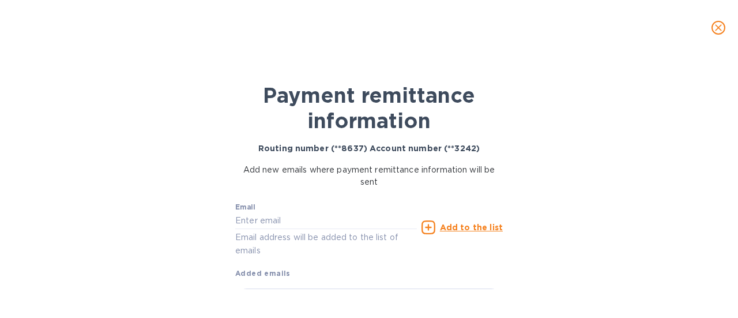
click at [320, 228] on div "Email Email address will be added to the list of emails" at bounding box center [326, 230] width 182 height 55
click at [320, 222] on input "text" at bounding box center [326, 220] width 182 height 17
click at [323, 197] on div "Email steve Email address will be added to the list of emails" at bounding box center [326, 227] width 186 height 65
click at [271, 224] on input "steve" at bounding box center [326, 220] width 182 height 17
type input "[PERSON_NAME][EMAIL_ADDRESS][DOMAIN_NAME]"
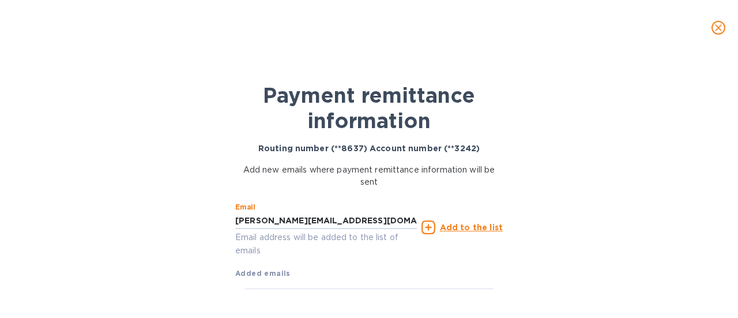
click at [453, 224] on u "Add to the list" at bounding box center [471, 226] width 63 height 9
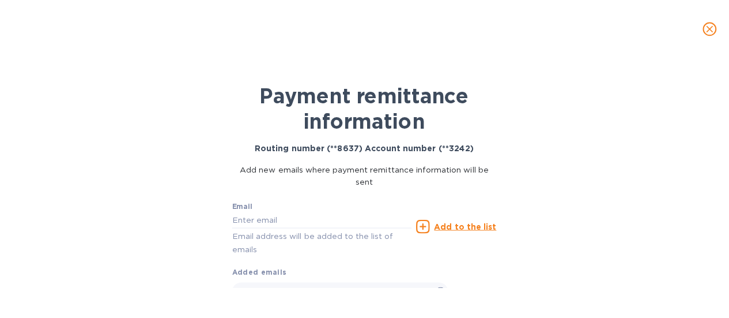
scroll to position [49, 0]
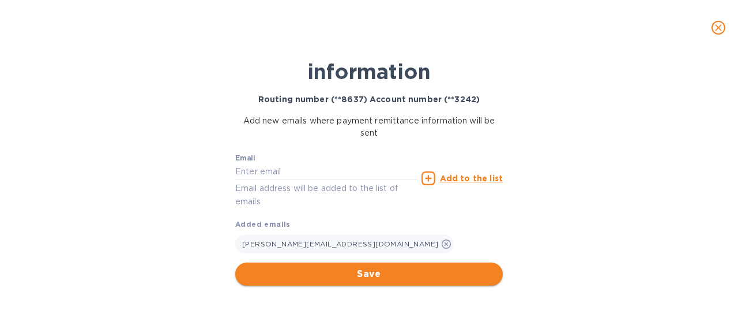
click at [353, 276] on span "Save" at bounding box center [368, 274] width 249 height 14
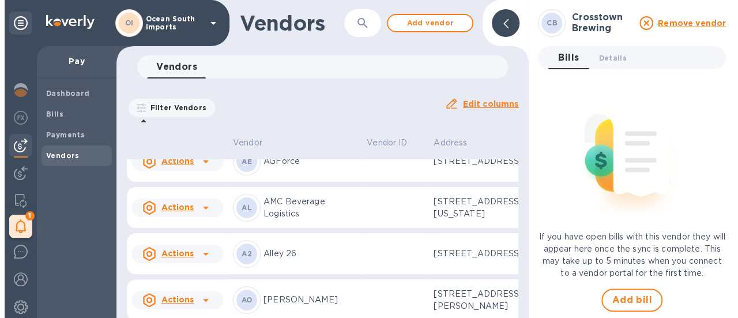
scroll to position [0, 0]
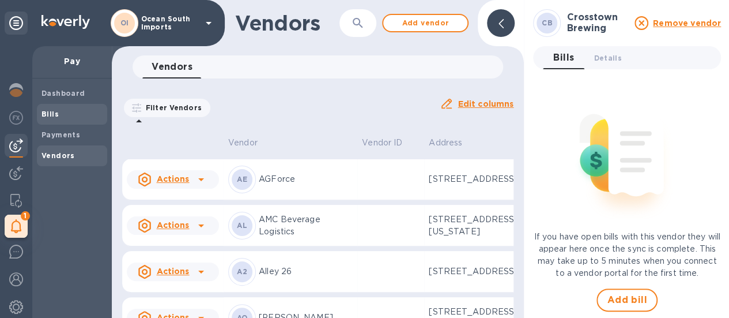
click at [52, 113] on b "Bills" at bounding box center [49, 114] width 17 height 9
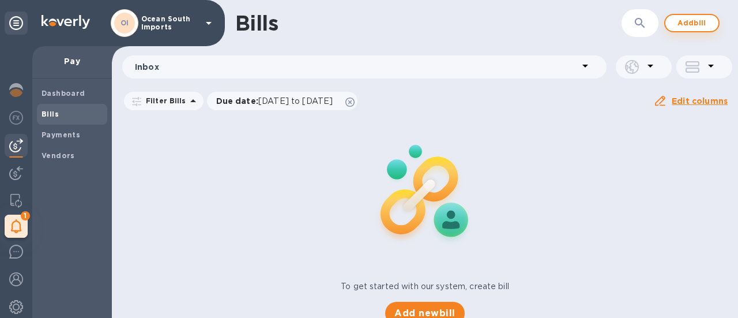
click at [674, 24] on span "Add bill" at bounding box center [691, 23] width 35 height 14
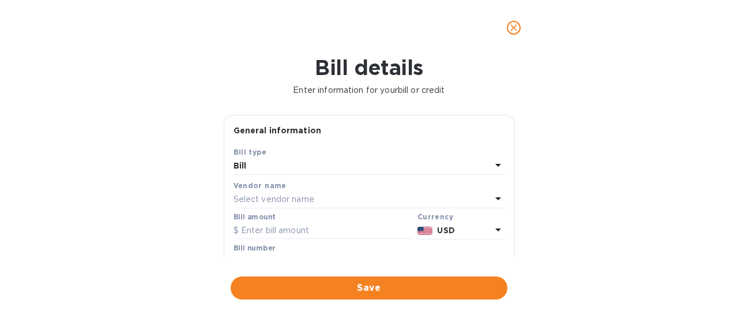
click at [293, 204] on div "Select vendor name" at bounding box center [362, 199] width 258 height 16
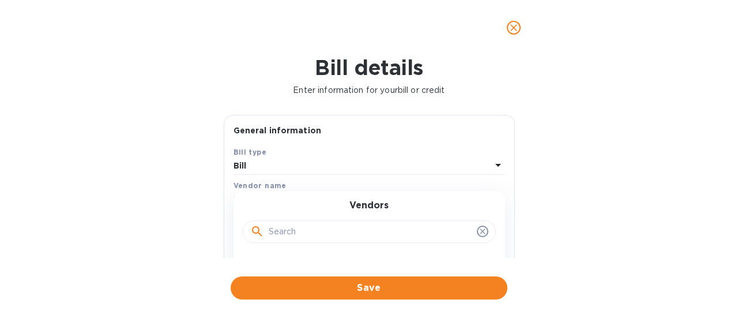
click at [305, 227] on input "text" at bounding box center [370, 231] width 203 height 17
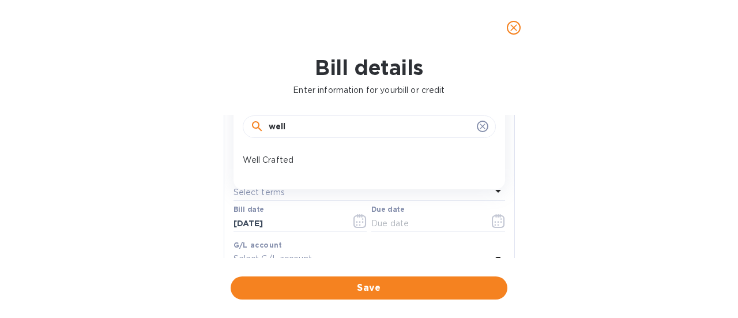
scroll to position [115, 0]
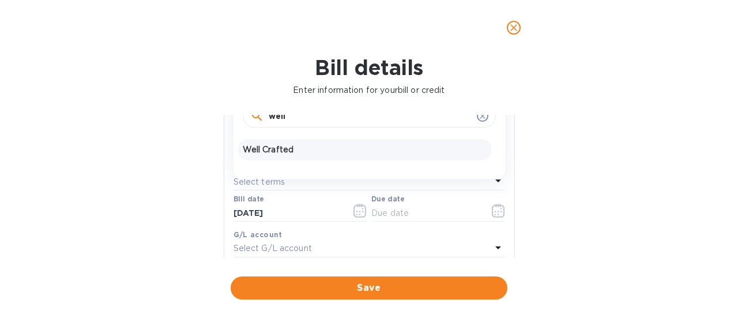
type input "well"
click at [291, 148] on p "Well Crafted" at bounding box center [365, 150] width 244 height 12
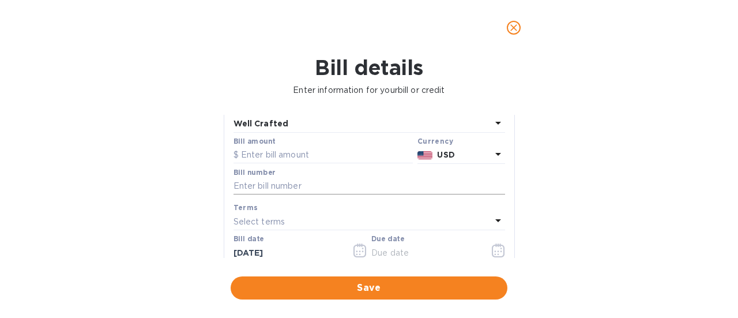
scroll to position [58, 0]
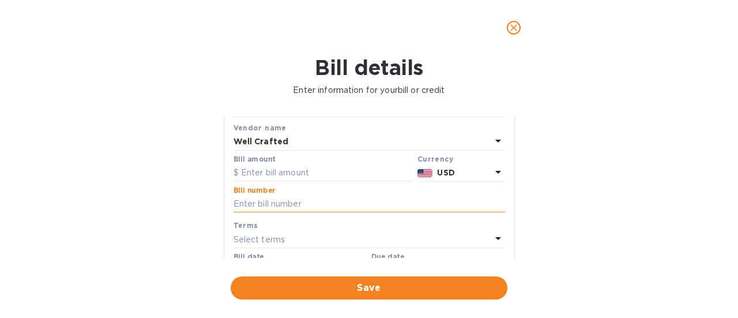
click at [289, 206] on input "text" at bounding box center [368, 203] width 271 height 17
type input "2000"
click at [300, 239] on div "Select terms" at bounding box center [362, 239] width 258 height 16
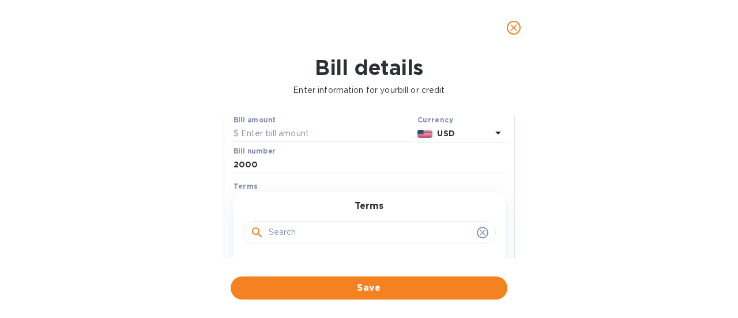
scroll to position [115, 0]
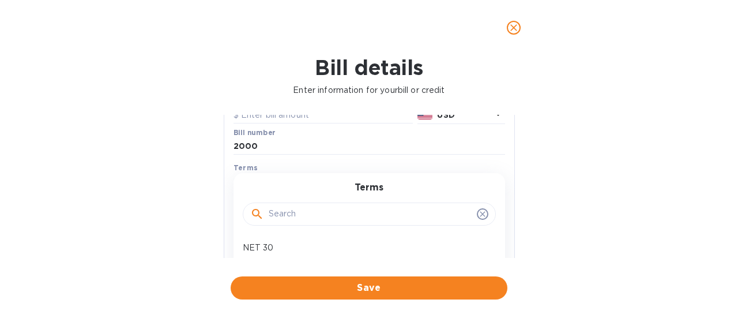
click at [478, 211] on icon at bounding box center [482, 213] width 9 height 9
click at [480, 216] on icon at bounding box center [482, 213] width 9 height 9
click at [636, 193] on div "Bill details Enter information for your bill or credit General information Save…" at bounding box center [369, 186] width 738 height 262
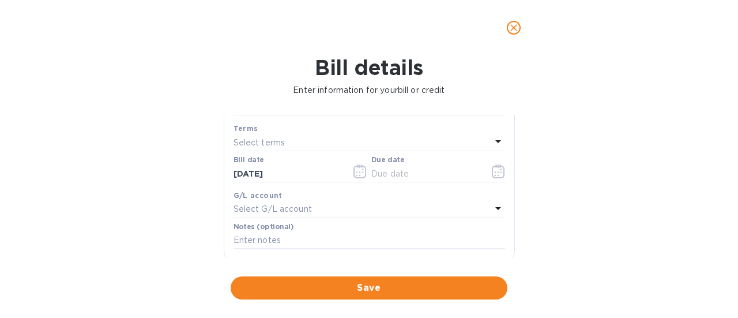
scroll to position [173, 0]
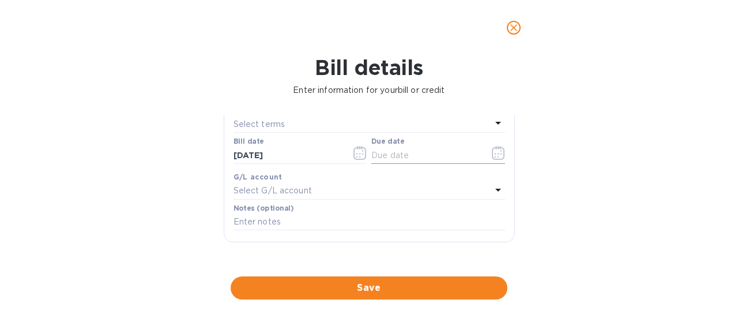
click at [493, 152] on icon "button" at bounding box center [498, 153] width 13 height 14
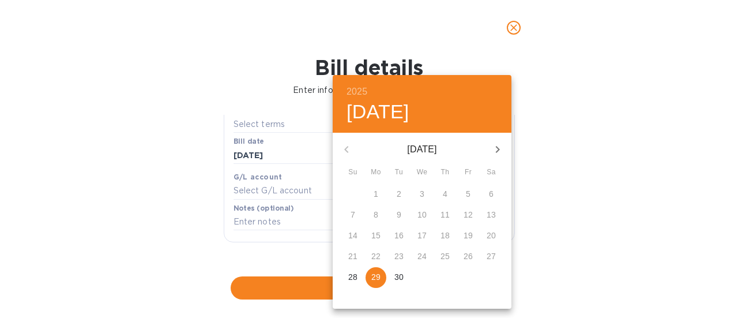
drag, startPoint x: 373, startPoint y: 276, endPoint x: 369, endPoint y: 269, distance: 7.2
click at [371, 274] on p "29" at bounding box center [375, 277] width 9 height 12
type input "09/29/2025"
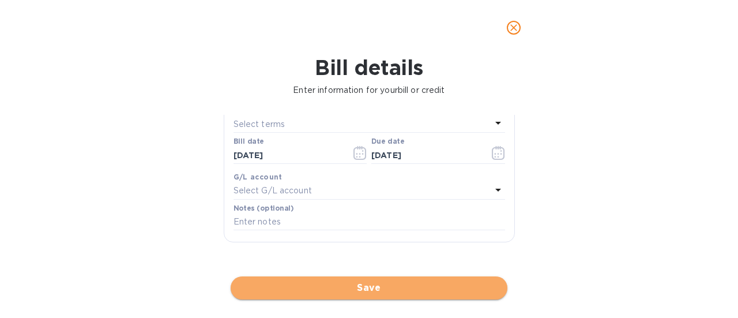
click at [360, 286] on span "Save" at bounding box center [369, 288] width 258 height 14
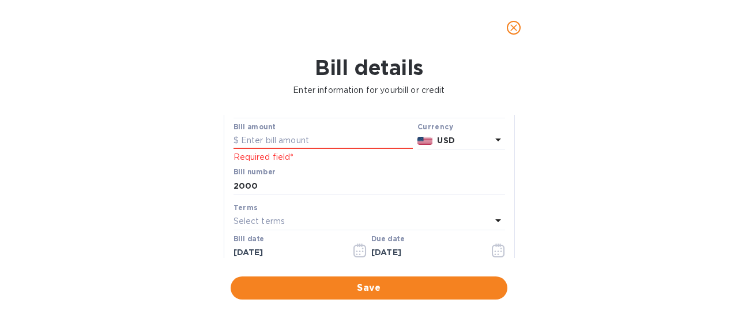
scroll to position [72, 0]
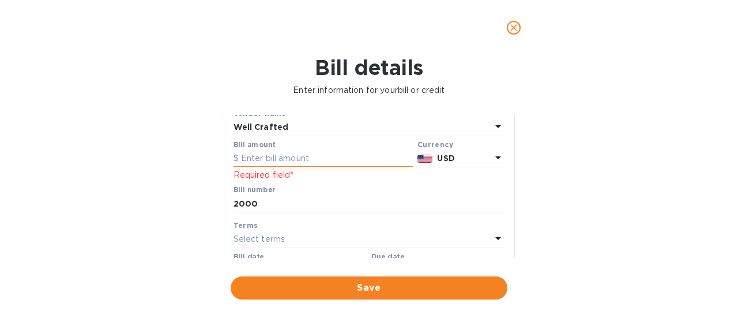
click at [282, 164] on input "text" at bounding box center [322, 158] width 179 height 17
drag, startPoint x: 272, startPoint y: 199, endPoint x: 206, endPoint y: 199, distance: 66.3
click at [206, 199] on div "Bill details Enter information for your bill or credit General information Save…" at bounding box center [369, 186] width 738 height 262
click at [281, 154] on input "text" at bounding box center [322, 158] width 179 height 17
paste input "2,000"
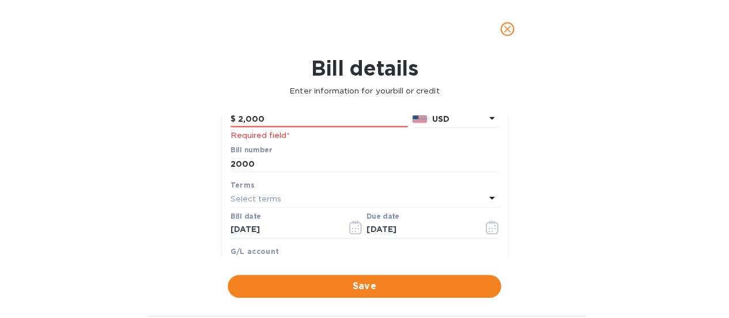
scroll to position [130, 0]
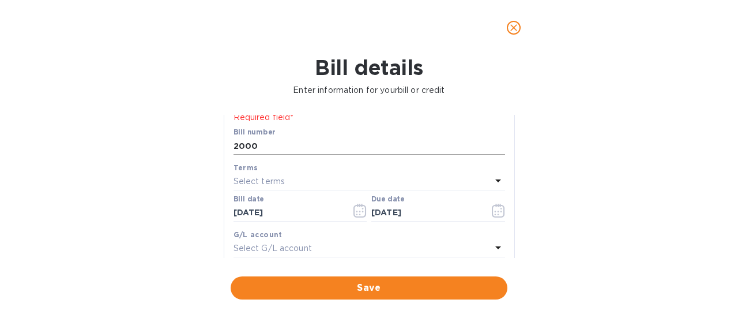
type input "2,000"
drag, startPoint x: 274, startPoint y: 147, endPoint x: 201, endPoint y: 144, distance: 72.7
click at [201, 144] on div "Bill details Enter information for your bill or credit General information Save…" at bounding box center [369, 186] width 738 height 262
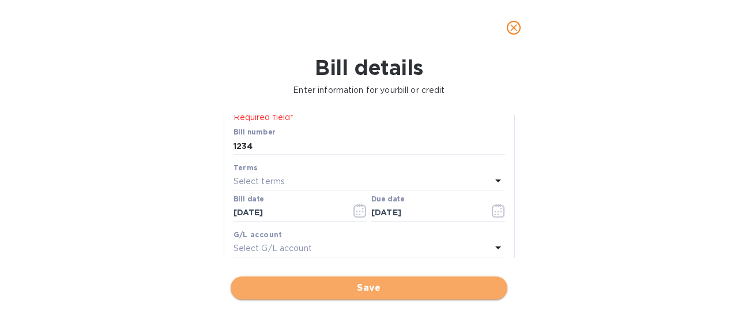
click at [304, 280] on button "Save" at bounding box center [369, 287] width 277 height 23
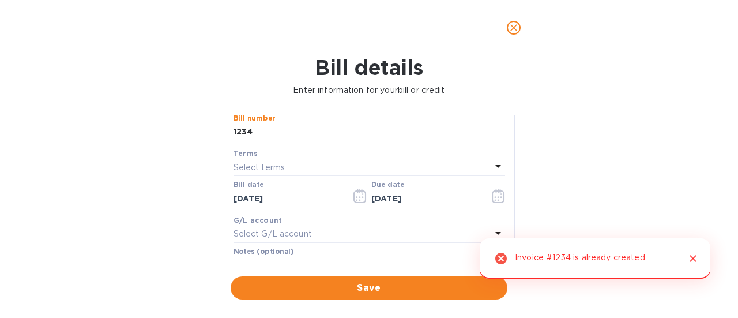
click at [263, 130] on input "1234" at bounding box center [368, 131] width 271 height 17
type input "12345"
click at [314, 279] on button "Save" at bounding box center [369, 287] width 277 height 23
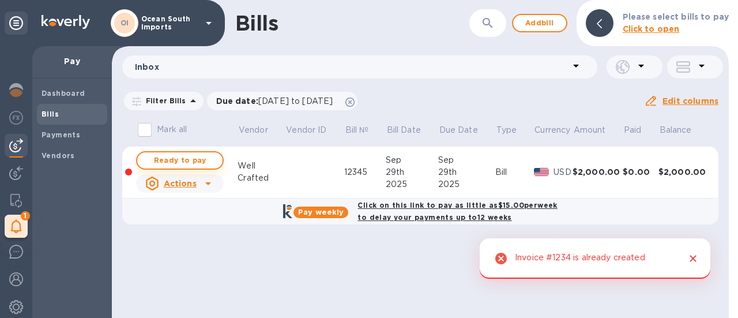
click at [209, 159] on span "Ready to pay" at bounding box center [179, 160] width 67 height 14
checkbox input "true"
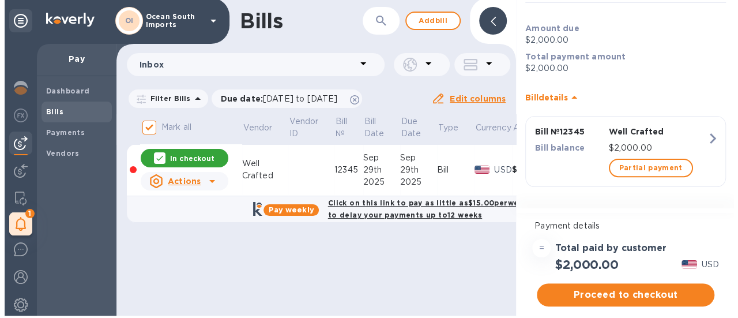
scroll to position [2, 0]
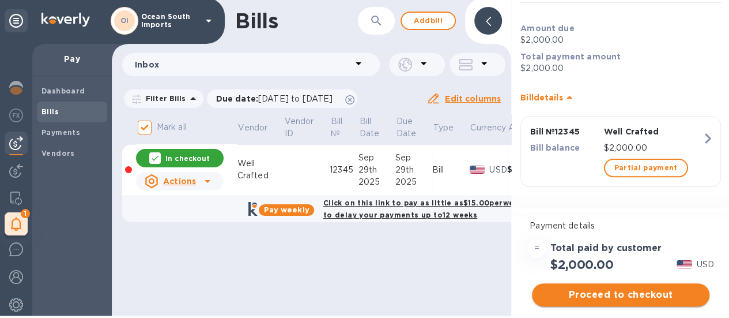
click at [594, 296] on span "Proceed to checkout" at bounding box center [620, 295] width 159 height 14
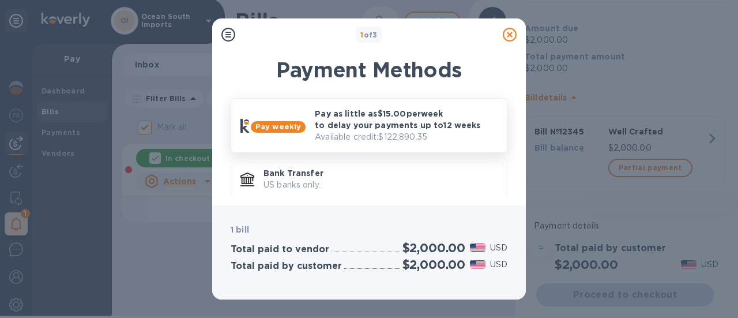
click at [339, 131] on p "Available credit: $122,890.35" at bounding box center [406, 137] width 183 height 12
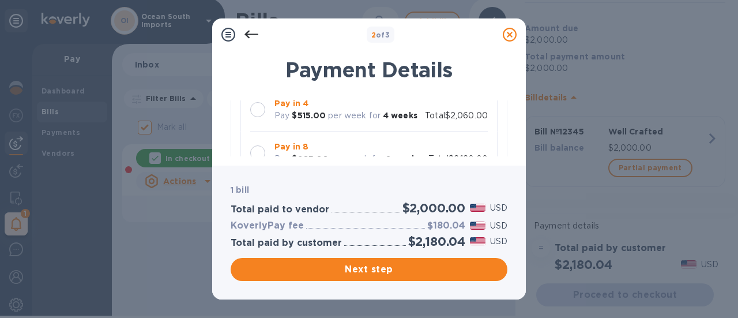
scroll to position [173, 0]
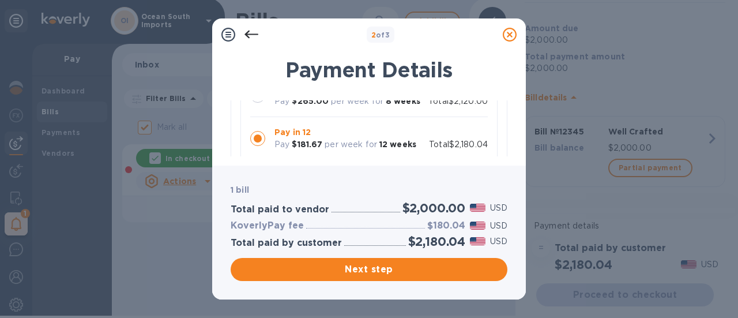
click at [301, 141] on b "$181.67" at bounding box center [307, 143] width 31 height 9
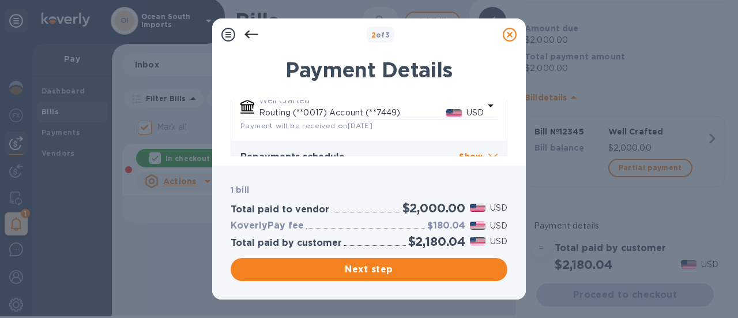
scroll to position [346, 0]
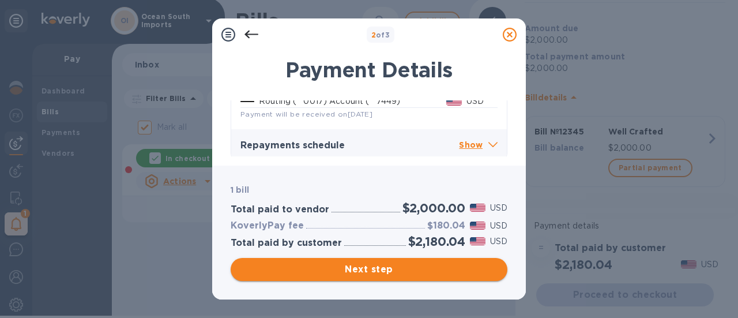
click at [363, 263] on span "Next step" at bounding box center [369, 269] width 258 height 14
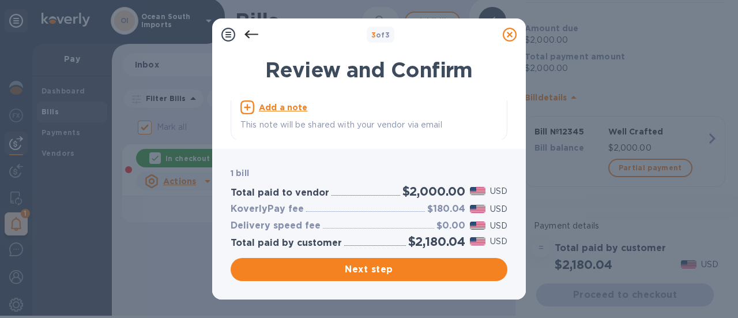
scroll to position [64, 0]
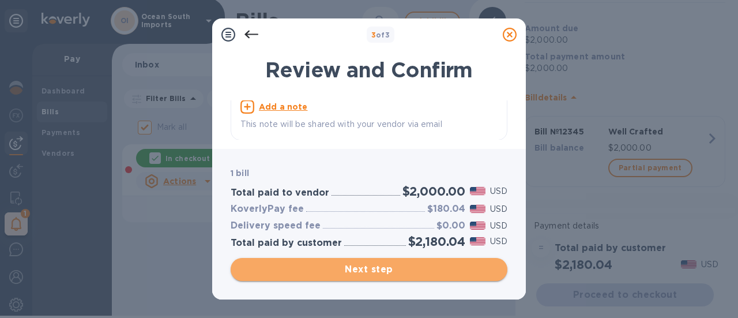
click at [378, 270] on span "Next step" at bounding box center [369, 269] width 258 height 14
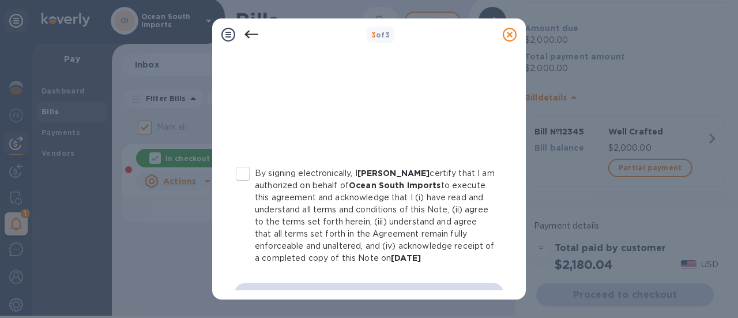
scroll to position [338, 0]
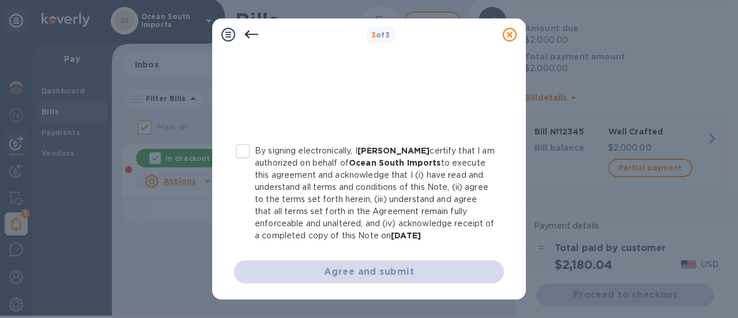
click at [243, 139] on input "By signing electronically, I Stephen Sommerville certify that I am authorized o…" at bounding box center [243, 151] width 24 height 24
checkbox input "true"
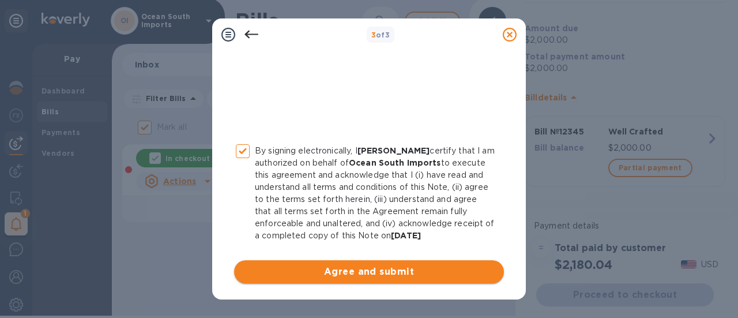
click at [343, 270] on span "Agree and submit" at bounding box center [368, 272] width 251 height 14
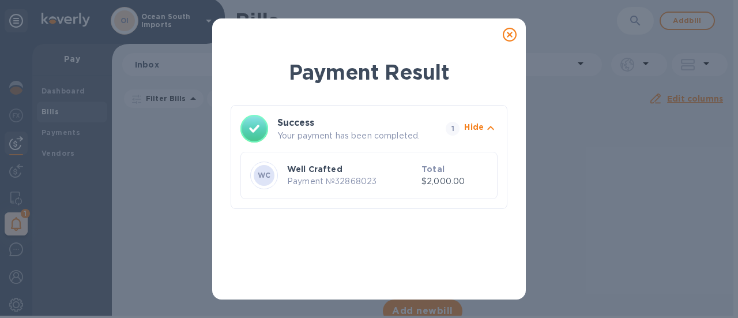
click at [514, 34] on icon at bounding box center [510, 35] width 14 height 14
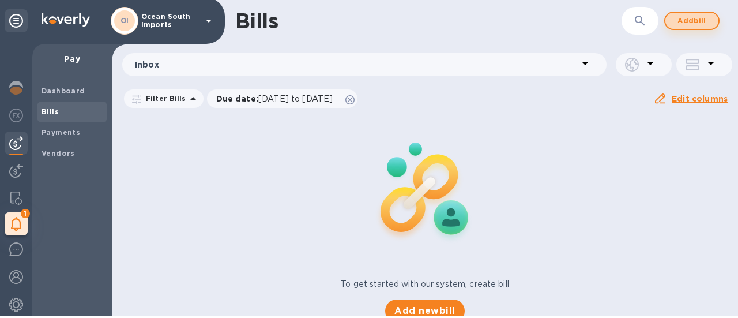
click at [688, 22] on span "Add bill" at bounding box center [691, 21] width 35 height 14
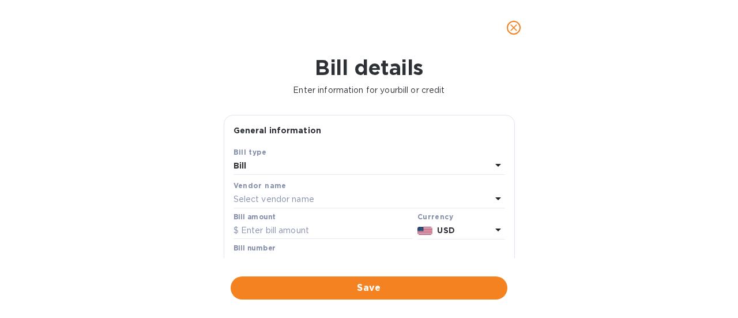
click at [299, 199] on p "Select vendor name" at bounding box center [273, 199] width 81 height 12
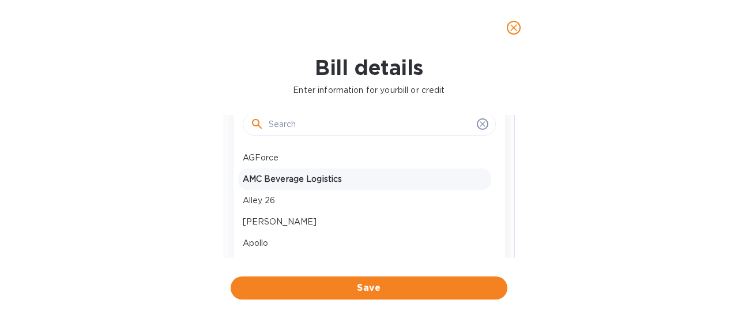
scroll to position [115, 0]
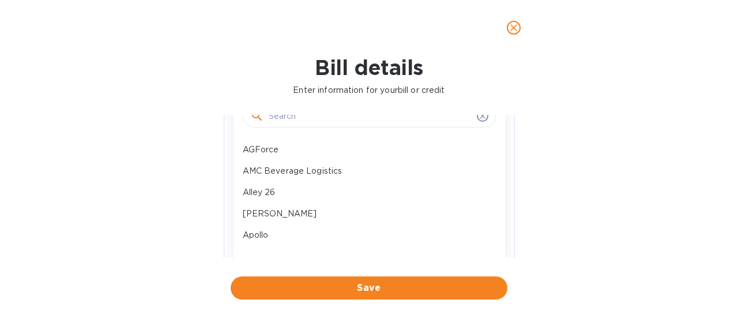
click at [300, 119] on input "text" at bounding box center [370, 116] width 203 height 17
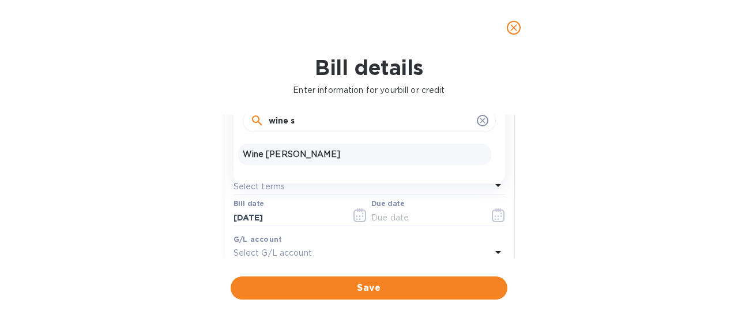
type input "wine s"
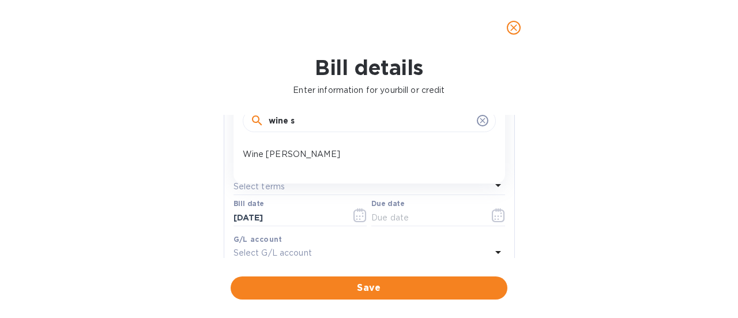
drag, startPoint x: 322, startPoint y: 157, endPoint x: 319, endPoint y: 152, distance: 5.9
click at [322, 156] on p "Wine Smith" at bounding box center [365, 154] width 244 height 12
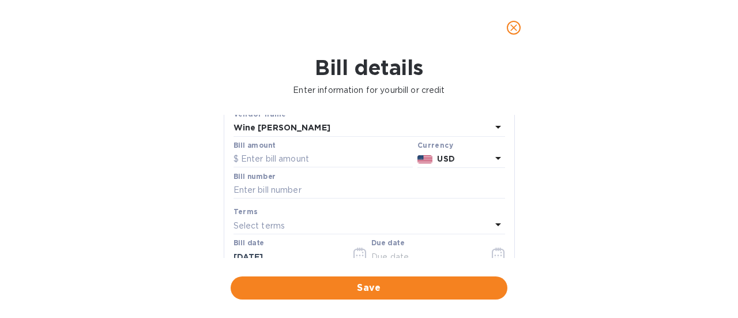
scroll to position [53, 0]
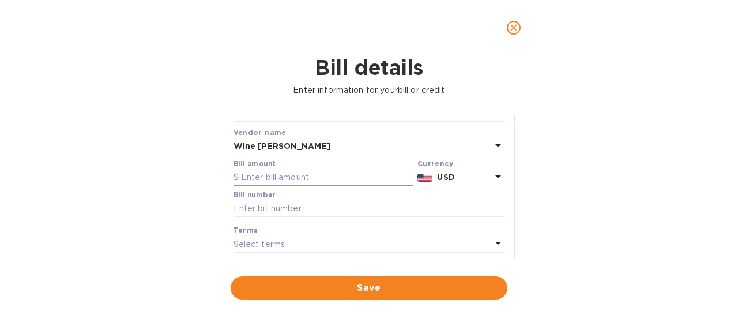
click at [310, 174] on input "text" at bounding box center [322, 177] width 179 height 17
type input "2,000"
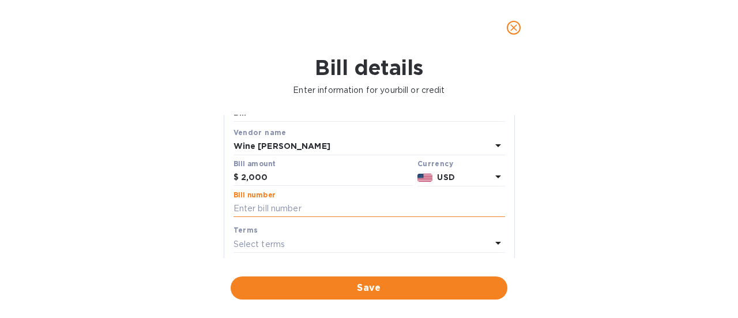
click at [330, 208] on input "text" at bounding box center [368, 208] width 271 height 17
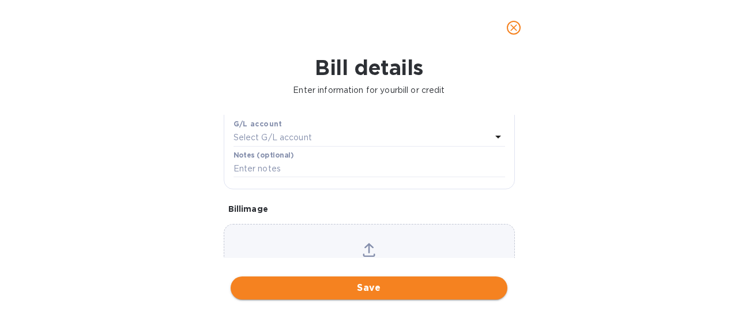
type input "1234"
click at [253, 280] on button "Save" at bounding box center [369, 287] width 277 height 23
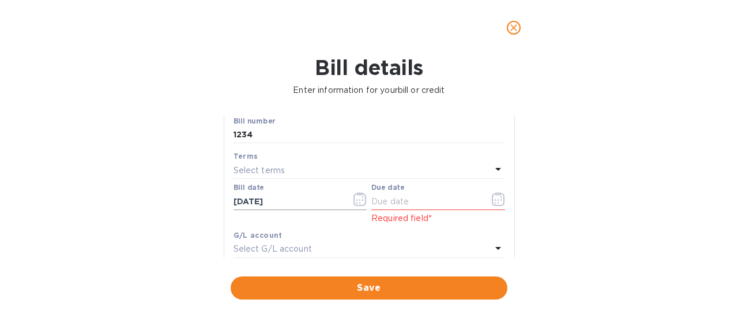
scroll to position [123, 0]
click at [502, 203] on button "button" at bounding box center [498, 203] width 27 height 28
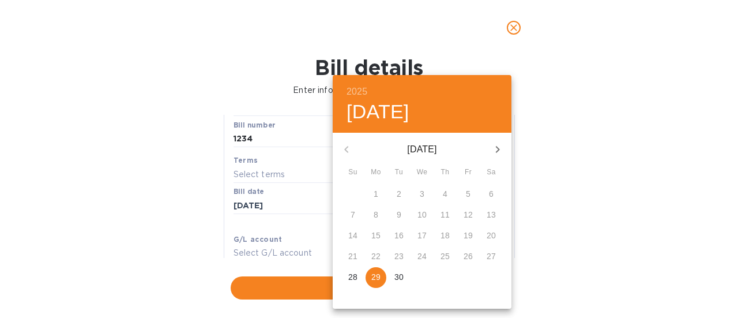
click at [378, 280] on p "29" at bounding box center [375, 277] width 9 height 12
type input "09/29/2025"
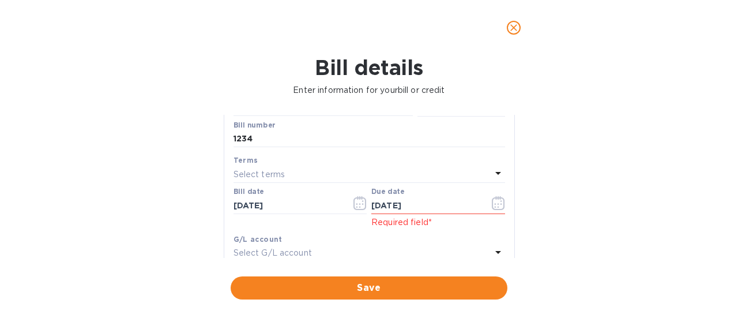
click at [379, 288] on span "Save" at bounding box center [369, 288] width 258 height 14
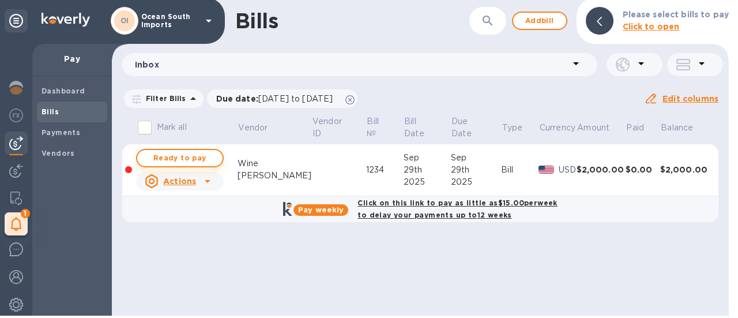
click at [185, 160] on span "Ready to pay" at bounding box center [179, 158] width 67 height 14
checkbox input "true"
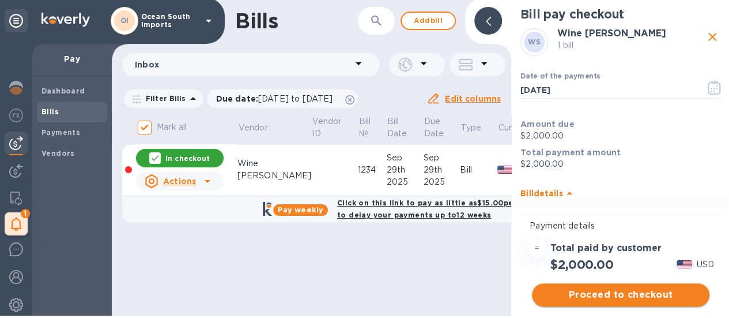
click at [603, 292] on span "Proceed to checkout" at bounding box center [620, 295] width 159 height 14
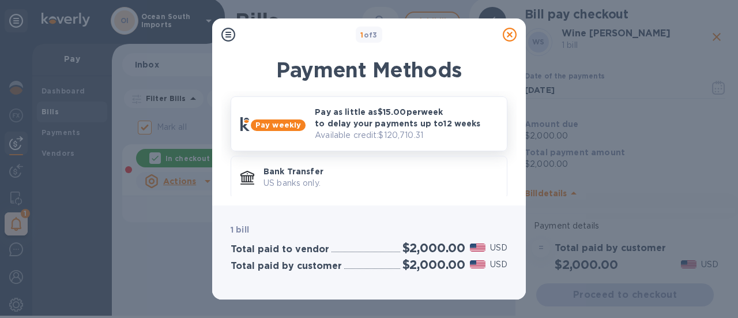
scroll to position [0, 0]
click at [304, 129] on div "Pay weekly" at bounding box center [273, 125] width 74 height 23
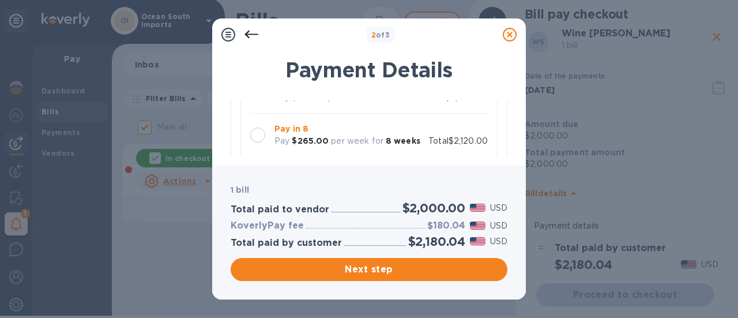
scroll to position [115, 0]
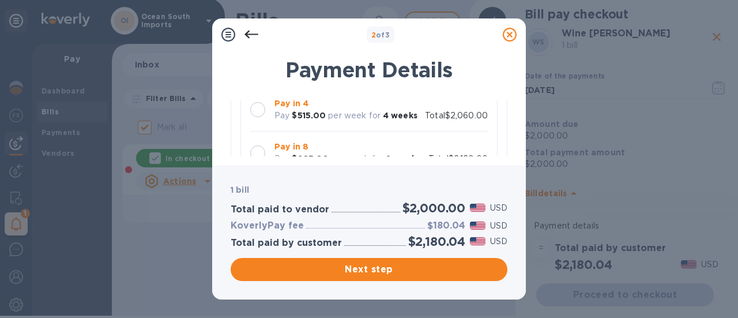
click at [354, 141] on p "Pay in 8" at bounding box center [347, 147] width 146 height 12
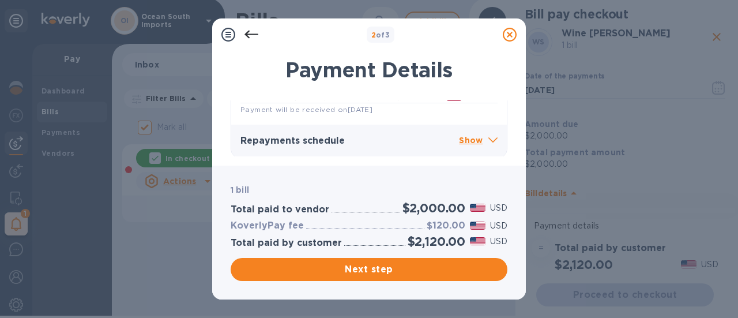
scroll to position [352, 0]
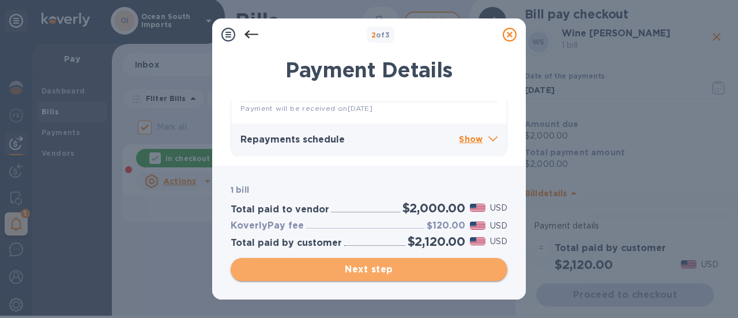
click at [442, 268] on span "Next step" at bounding box center [369, 269] width 258 height 14
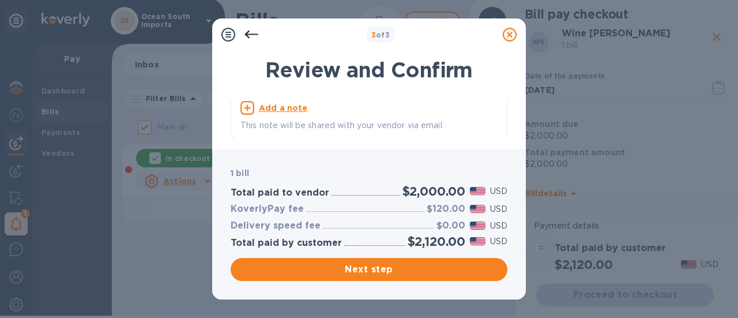
scroll to position [64, 0]
click at [406, 269] on span "Next step" at bounding box center [369, 269] width 258 height 14
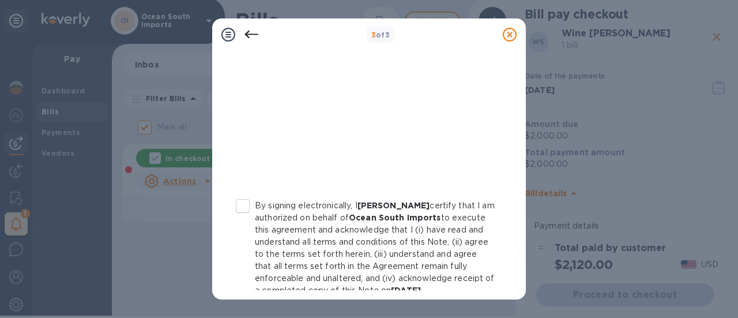
scroll to position [288, 0]
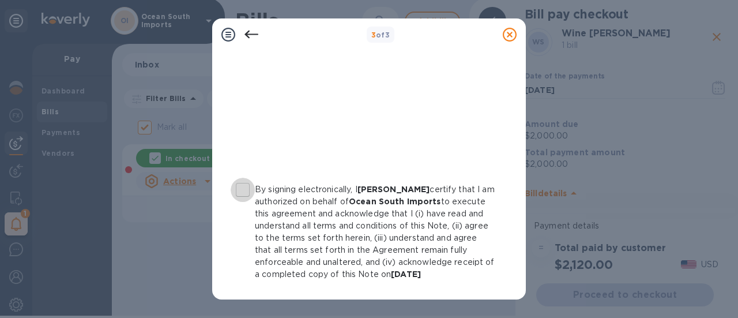
click at [244, 187] on input "By signing electronically, I Stephen Sommerville certify that I am authorized o…" at bounding box center [243, 190] width 24 height 24
checkbox input "true"
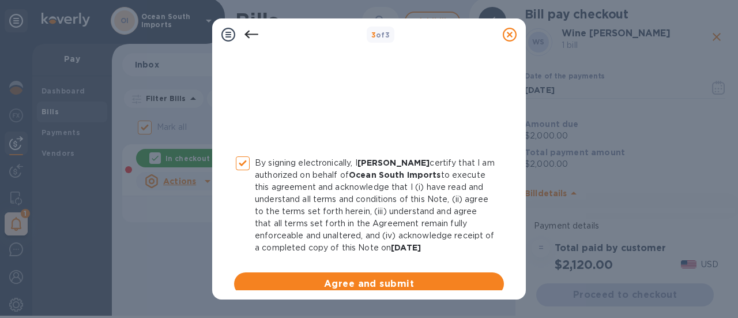
scroll to position [338, 0]
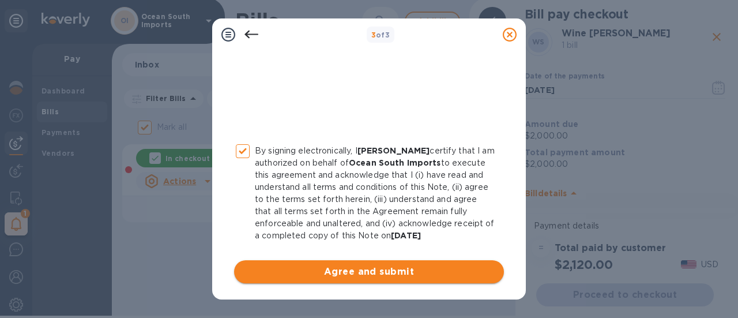
click at [383, 269] on span "Agree and submit" at bounding box center [368, 272] width 251 height 14
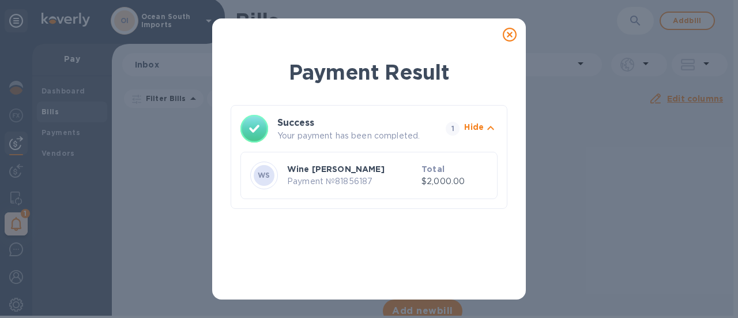
click at [510, 35] on icon at bounding box center [510, 35] width 14 height 14
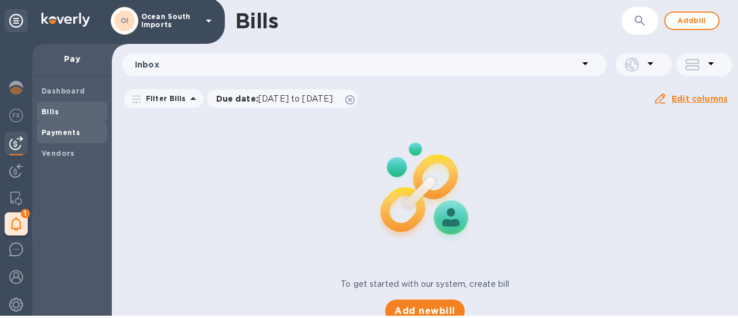
click at [71, 134] on b "Payments" at bounding box center [60, 132] width 39 height 9
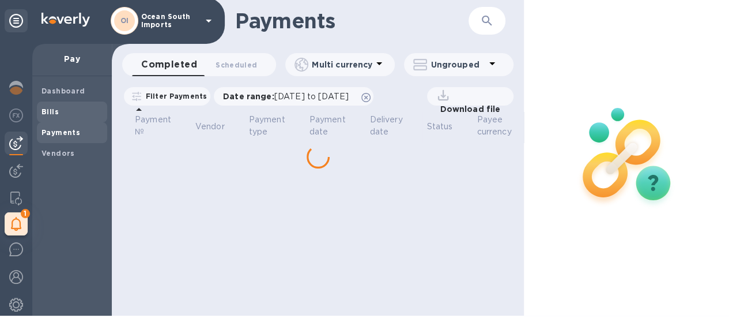
click at [67, 103] on div "Bills" at bounding box center [72, 111] width 70 height 21
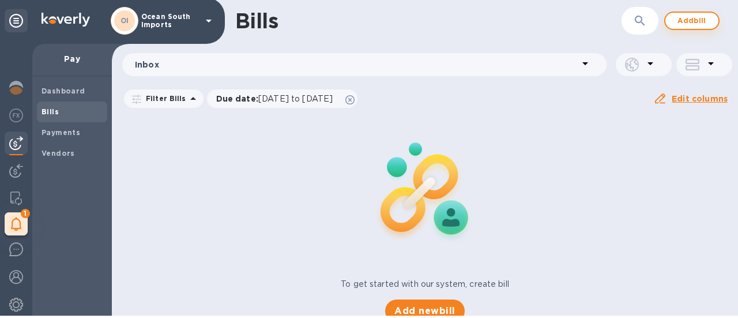
click at [676, 21] on span "Add bill" at bounding box center [691, 21] width 35 height 14
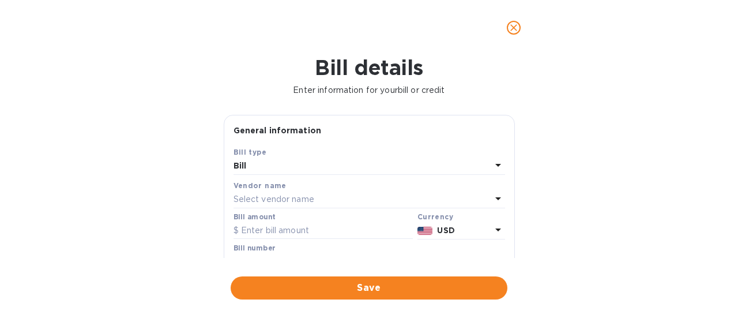
click at [295, 195] on p "Select vendor name" at bounding box center [273, 199] width 81 height 12
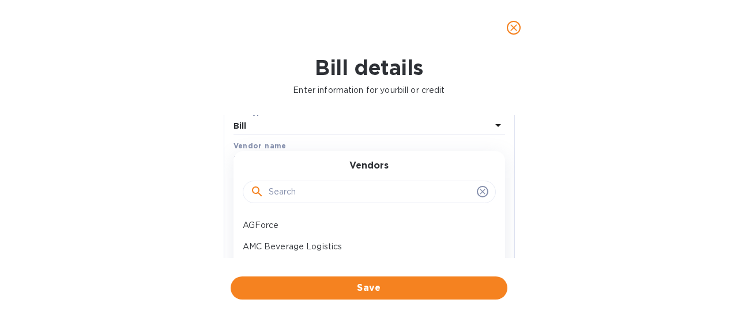
scroll to position [58, 0]
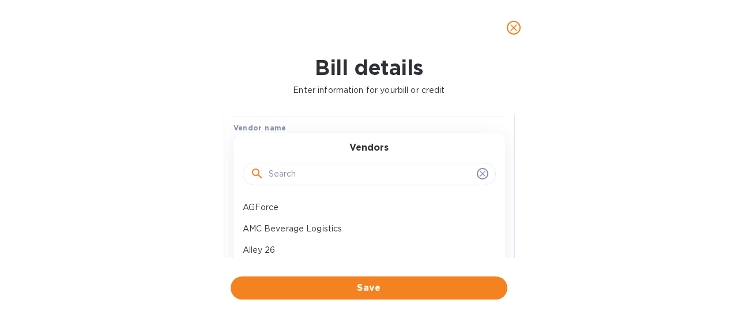
click at [315, 175] on input "text" at bounding box center [370, 173] width 203 height 17
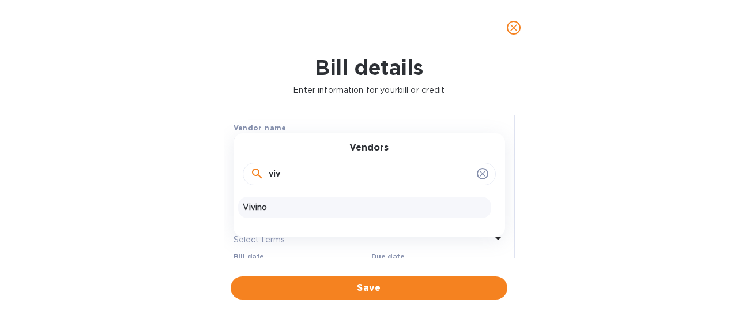
type input "viv"
drag, startPoint x: 307, startPoint y: 198, endPoint x: 299, endPoint y: 201, distance: 8.8
click at [305, 198] on div "Vivino" at bounding box center [364, 207] width 253 height 21
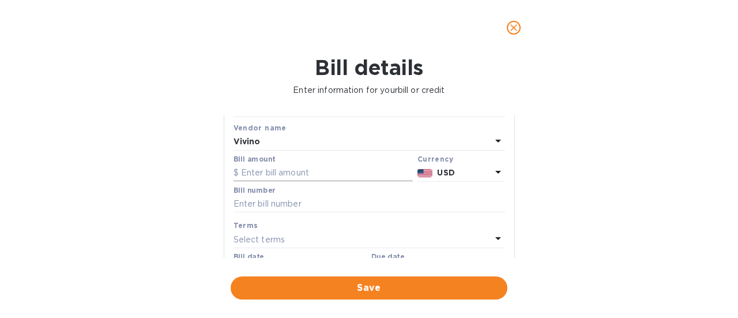
click at [295, 176] on input "text" at bounding box center [322, 172] width 179 height 17
type input "2,000"
click at [326, 202] on input "text" at bounding box center [368, 203] width 271 height 17
type input "123456"
drag, startPoint x: 258, startPoint y: 233, endPoint x: 270, endPoint y: 216, distance: 20.8
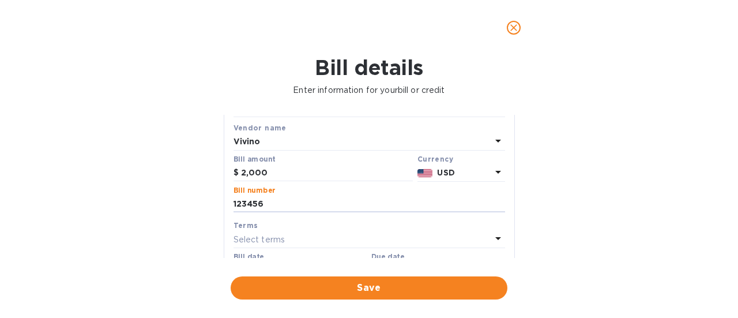
click at [258, 233] on p "Select terms" at bounding box center [259, 239] width 52 height 12
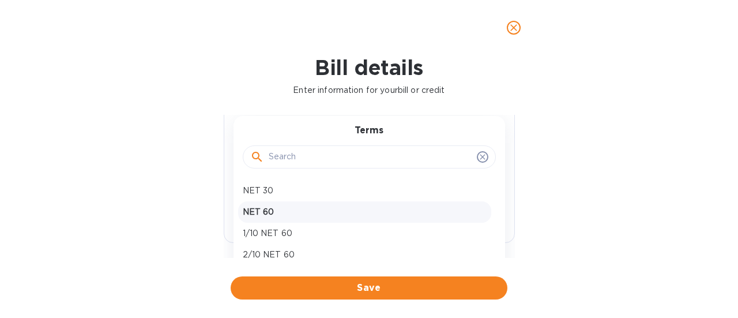
scroll to position [173, 0]
click at [480, 157] on icon at bounding box center [482, 155] width 5 height 5
click at [542, 152] on div "Bill details Enter information for your bill or credit General information Save…" at bounding box center [369, 186] width 738 height 262
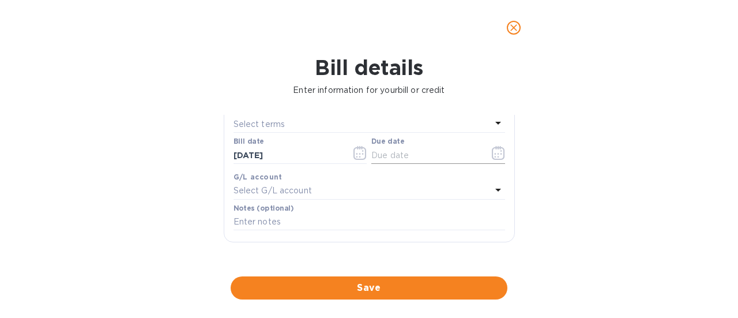
click at [493, 152] on icon "button" at bounding box center [498, 153] width 13 height 14
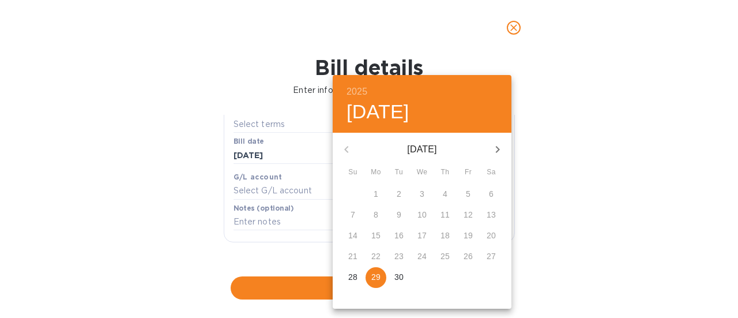
drag, startPoint x: 375, startPoint y: 277, endPoint x: 378, endPoint y: 263, distance: 14.8
click at [373, 277] on p "29" at bounding box center [375, 277] width 9 height 12
type input "09/29/2025"
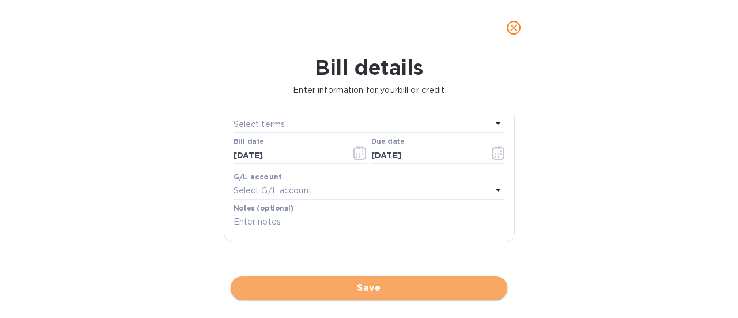
click at [409, 286] on span "Save" at bounding box center [369, 288] width 258 height 14
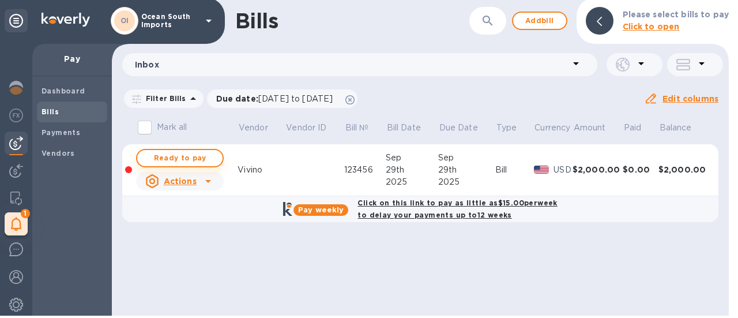
click at [179, 160] on span "Ready to pay" at bounding box center [179, 158] width 67 height 14
checkbox input "true"
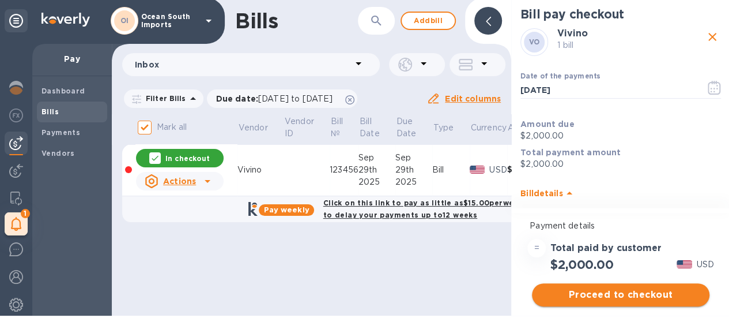
click at [641, 297] on span "Proceed to checkout" at bounding box center [620, 295] width 159 height 14
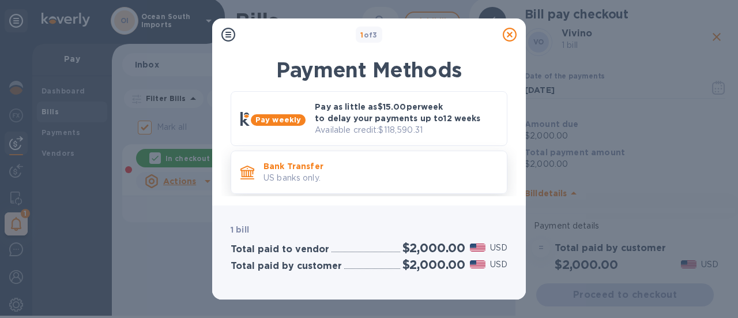
scroll to position [8, 0]
click at [363, 123] on p "Available credit: $118,590.31" at bounding box center [406, 129] width 183 height 12
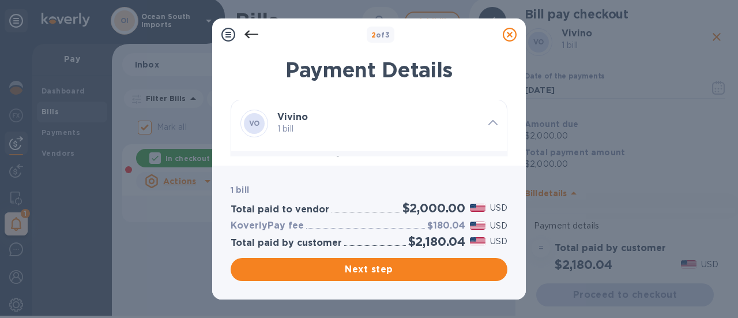
scroll to position [0, 0]
click at [406, 132] on p "1 bill" at bounding box center [378, 129] width 202 height 12
click at [424, 122] on h3 "Vivino" at bounding box center [378, 117] width 202 height 11
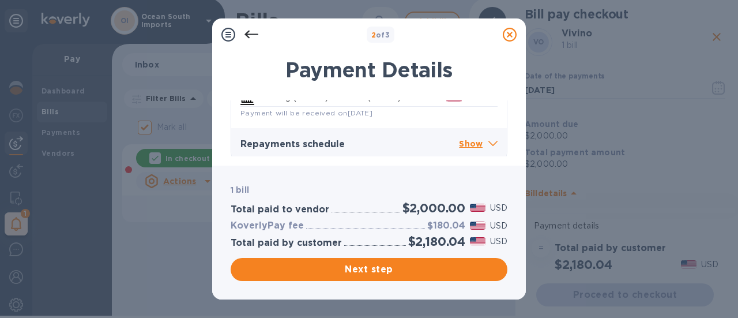
scroll to position [344, 0]
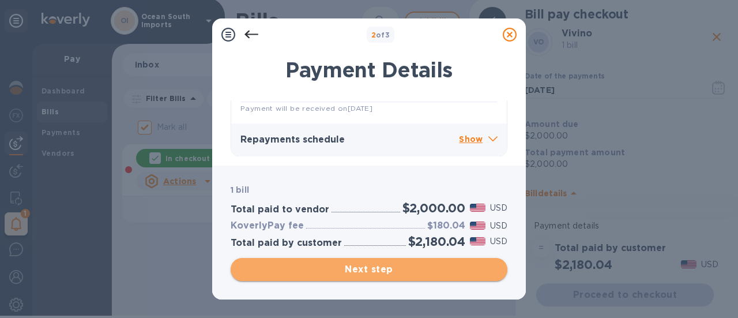
click at [383, 267] on span "Next step" at bounding box center [369, 269] width 258 height 14
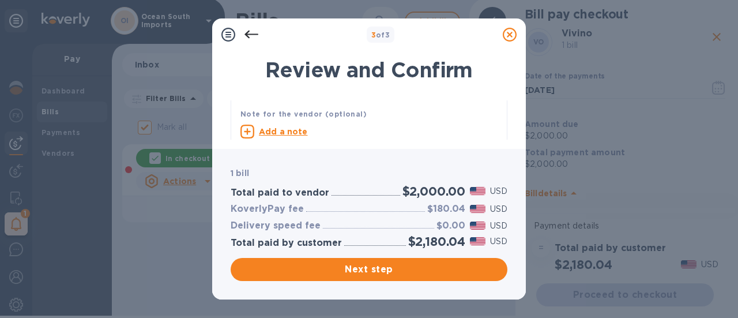
scroll to position [64, 0]
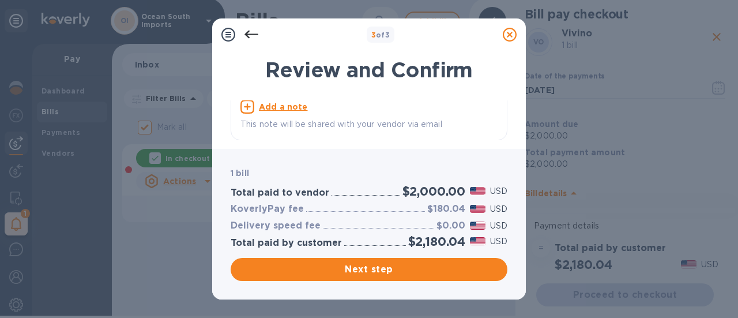
click at [250, 33] on icon at bounding box center [251, 35] width 14 height 14
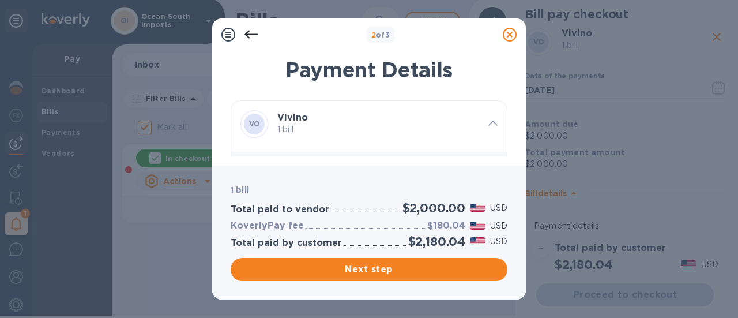
click at [408, 129] on p "1 bill" at bounding box center [378, 129] width 202 height 12
click at [451, 129] on p "1 bill" at bounding box center [378, 129] width 202 height 12
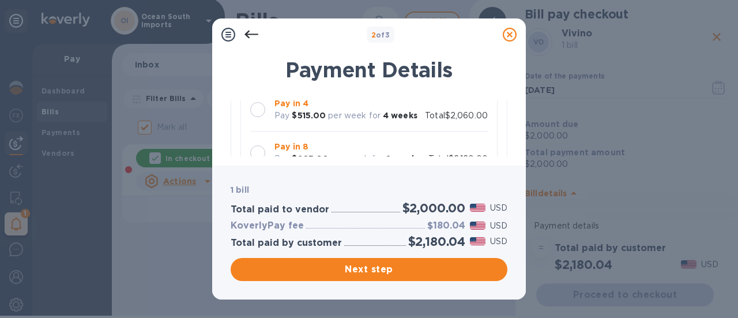
scroll to position [173, 0]
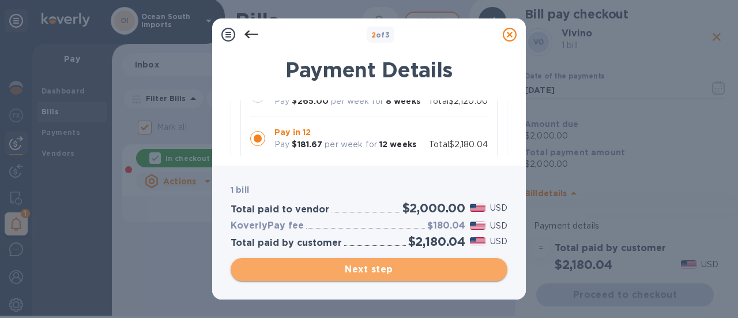
click at [377, 271] on span "Next step" at bounding box center [369, 269] width 258 height 14
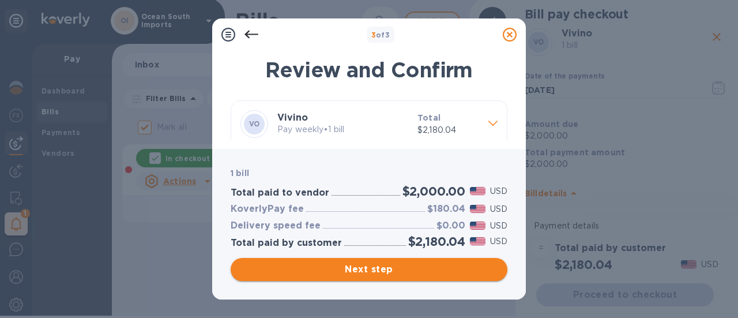
click at [402, 266] on span "Next step" at bounding box center [369, 269] width 258 height 14
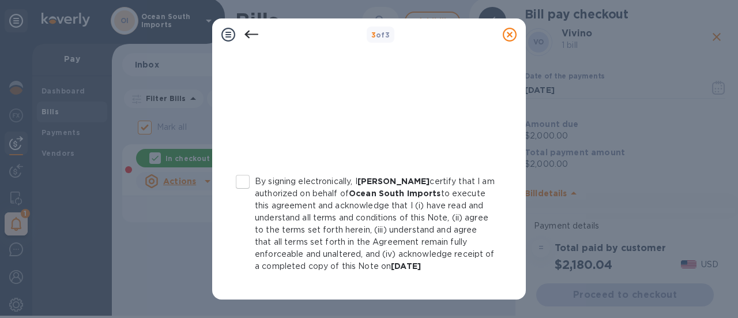
scroll to position [338, 0]
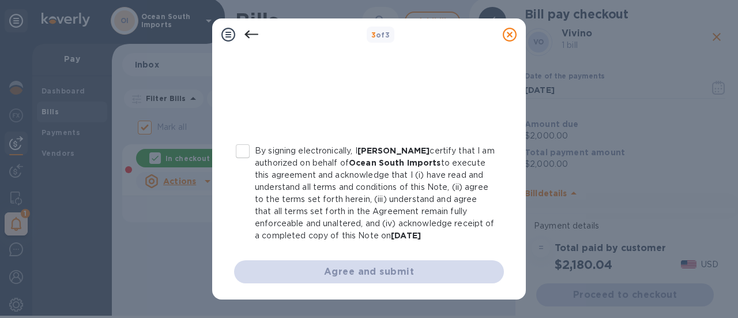
click at [242, 142] on input "By signing electronically, I Stephen Sommerville certify that I am authorized o…" at bounding box center [243, 151] width 24 height 24
checkbox input "true"
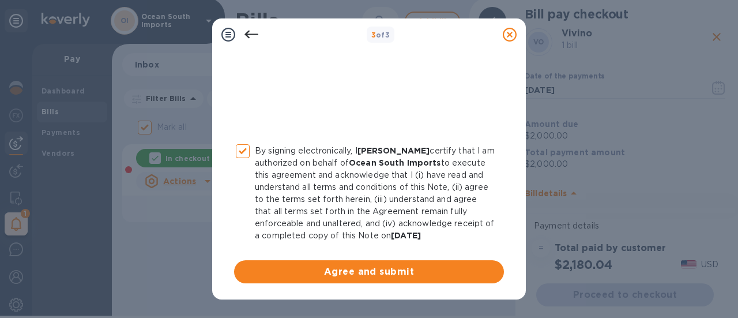
drag, startPoint x: 312, startPoint y: 250, endPoint x: 316, endPoint y: 258, distance: 9.5
click at [313, 250] on div "By signing electronically, I Stephen Sommerville certify that I am authorized o…" at bounding box center [369, 30] width 270 height 506
click at [320, 267] on span "Agree and submit" at bounding box center [368, 272] width 251 height 14
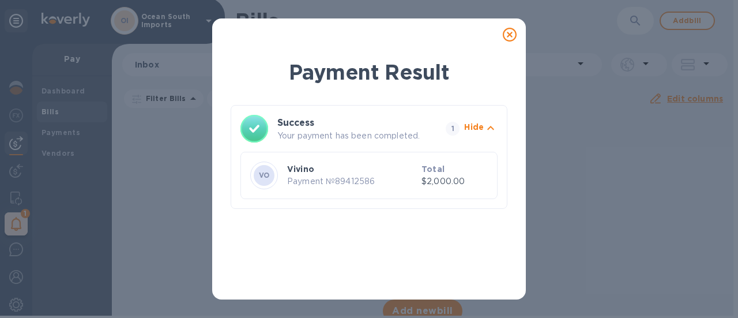
click at [506, 34] on icon at bounding box center [510, 35] width 14 height 14
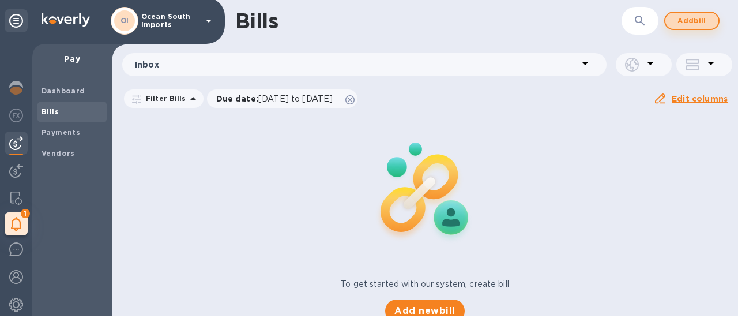
click at [670, 21] on button "Add bill" at bounding box center [691, 21] width 55 height 18
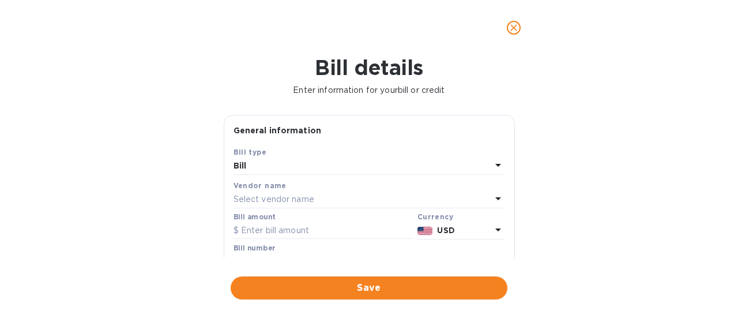
click at [307, 196] on p "Select vendor name" at bounding box center [273, 199] width 81 height 12
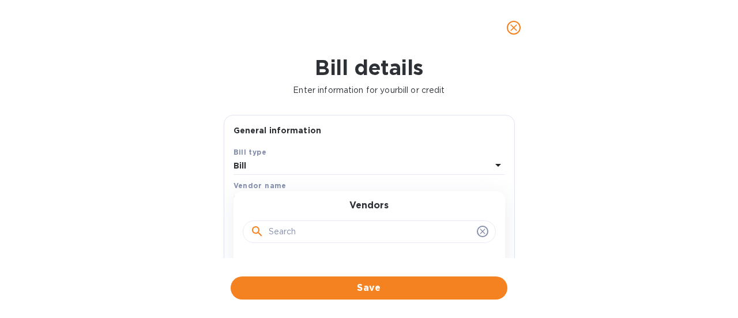
click at [308, 231] on input "text" at bounding box center [370, 231] width 203 height 17
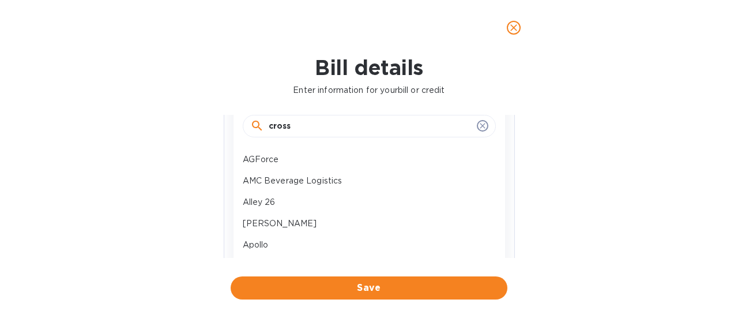
scroll to position [115, 0]
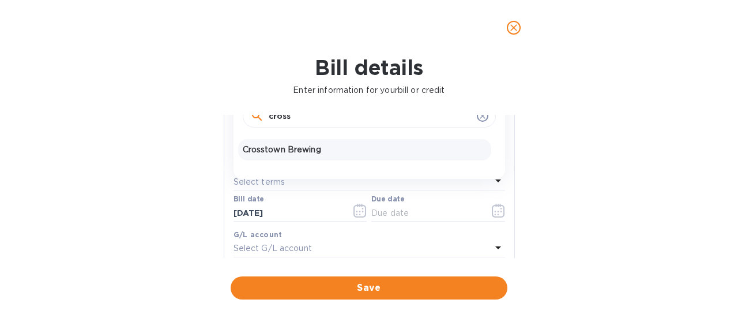
type input "cross"
drag, startPoint x: 293, startPoint y: 145, endPoint x: 297, endPoint y: 150, distance: 6.6
click at [293, 145] on p "Crosstown Brewing" at bounding box center [365, 150] width 244 height 12
click at [292, 145] on input "text" at bounding box center [368, 146] width 271 height 17
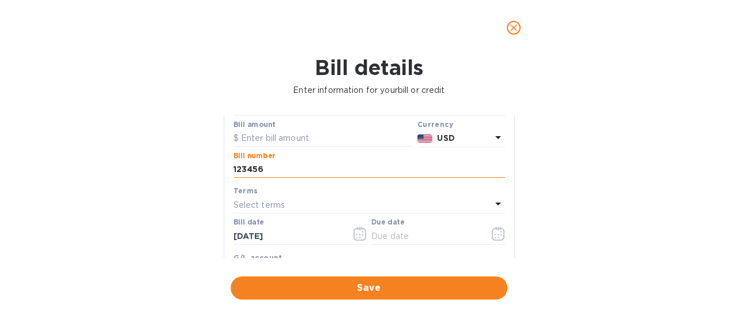
scroll to position [58, 0]
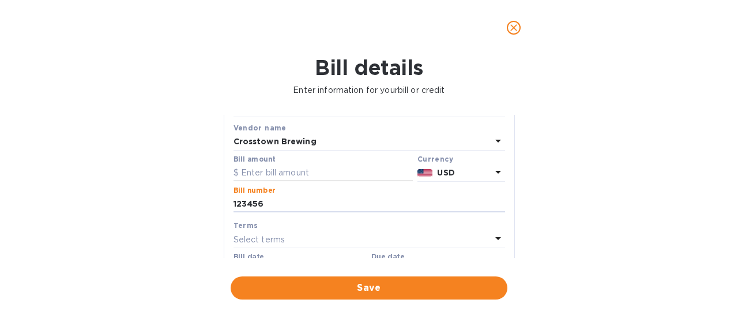
type input "123456"
click at [269, 169] on input "text" at bounding box center [322, 172] width 179 height 17
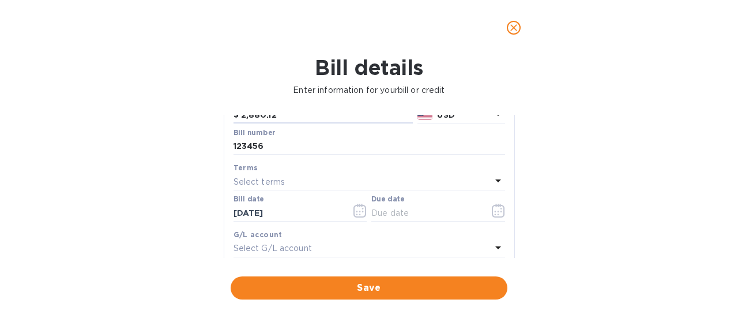
type input "2,880.12"
click at [293, 178] on div "Select terms" at bounding box center [362, 181] width 258 height 16
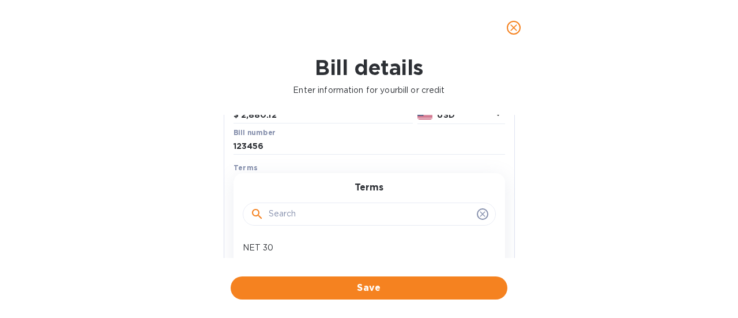
click at [480, 213] on icon at bounding box center [482, 213] width 5 height 5
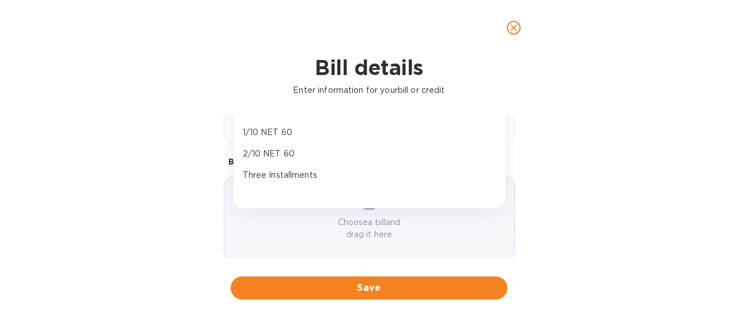
scroll to position [288, 0]
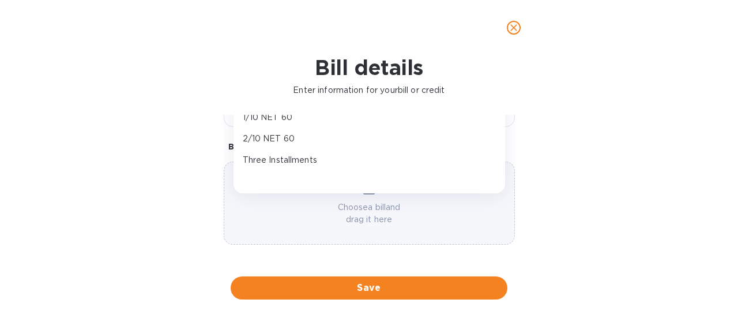
click at [218, 145] on div "General information Save Bill type Bill Vendor name Crosstown Brewing Bill amou…" at bounding box center [369, 186] width 303 height 143
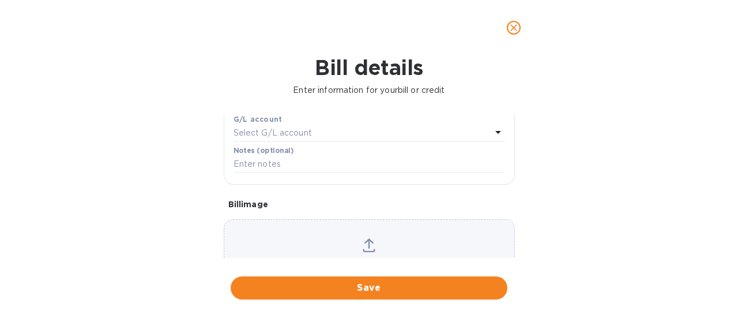
scroll to position [173, 0]
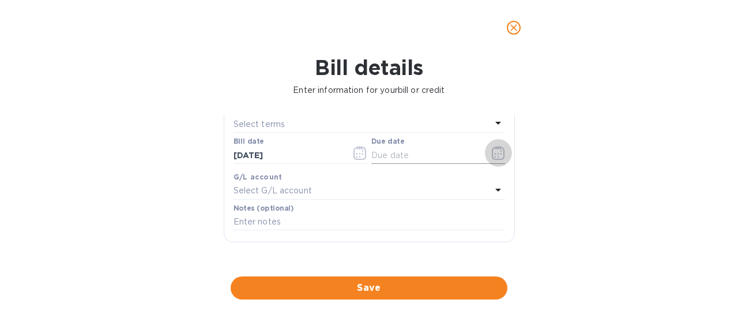
click at [495, 155] on icon "button" at bounding box center [498, 153] width 13 height 14
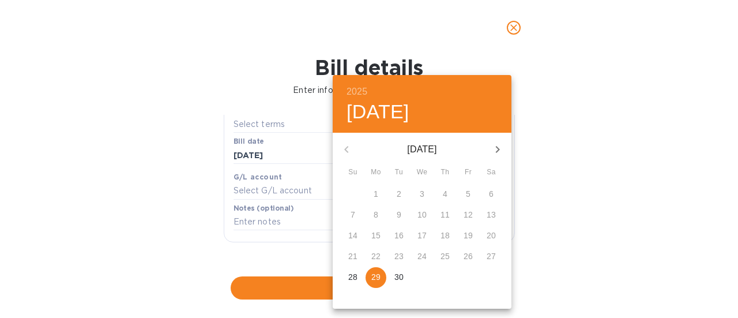
click at [373, 278] on p "29" at bounding box center [375, 277] width 9 height 12
type input "09/29/2025"
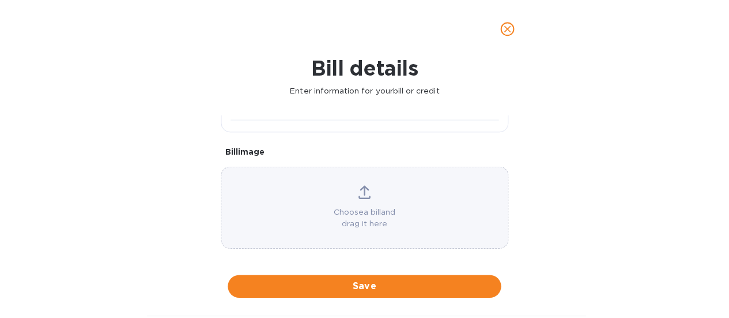
scroll to position [288, 0]
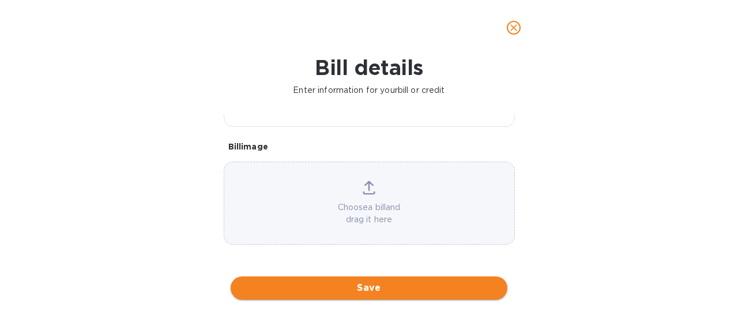
click at [368, 285] on span "Save" at bounding box center [369, 288] width 258 height 14
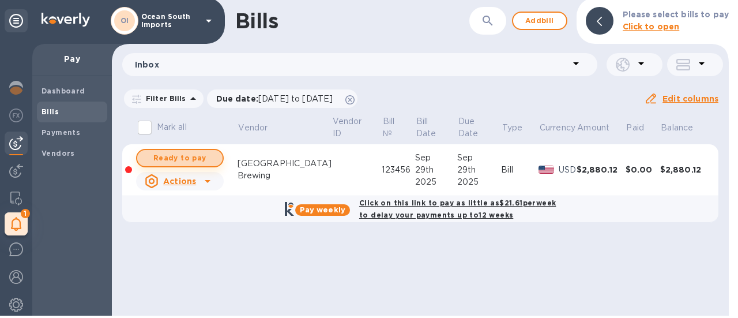
click at [197, 158] on span "Ready to pay" at bounding box center [179, 158] width 67 height 14
checkbox input "true"
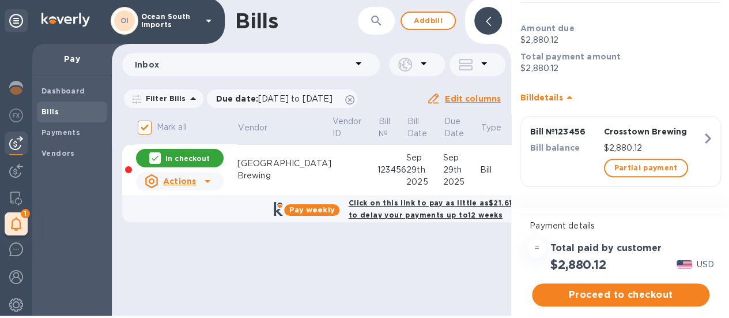
scroll to position [9, 0]
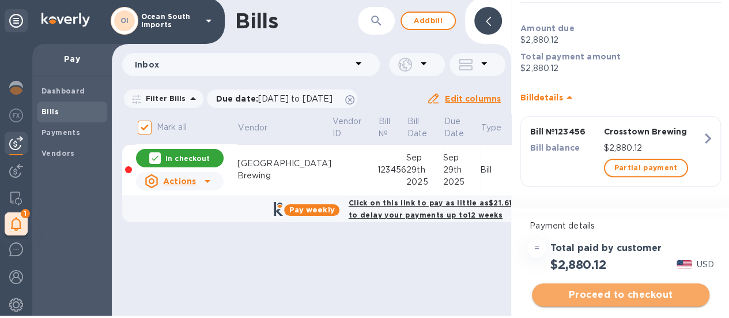
click at [612, 288] on span "Proceed to checkout" at bounding box center [620, 295] width 159 height 14
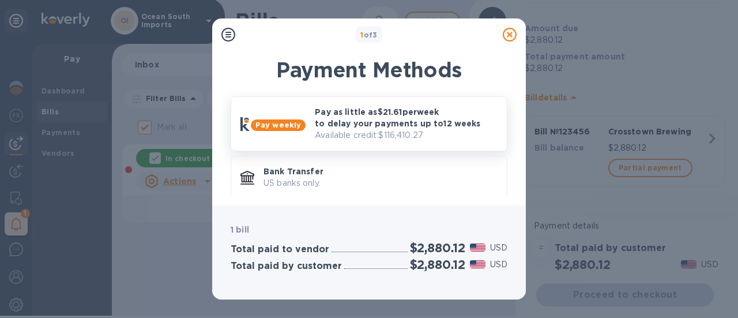
scroll to position [0, 0]
click at [307, 138] on div "Pay weekly Pay as little as $21.61 per week to delay your payments up to 12 wee…" at bounding box center [369, 125] width 266 height 44
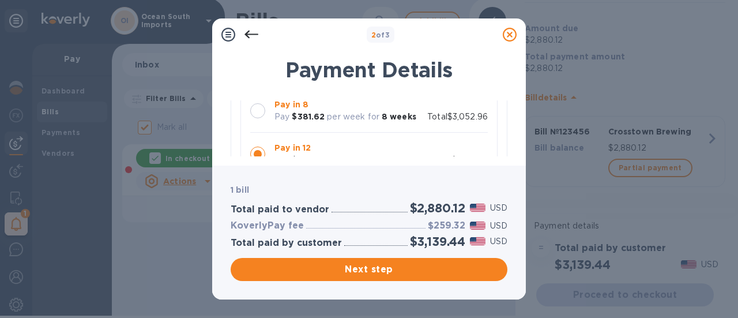
scroll to position [173, 0]
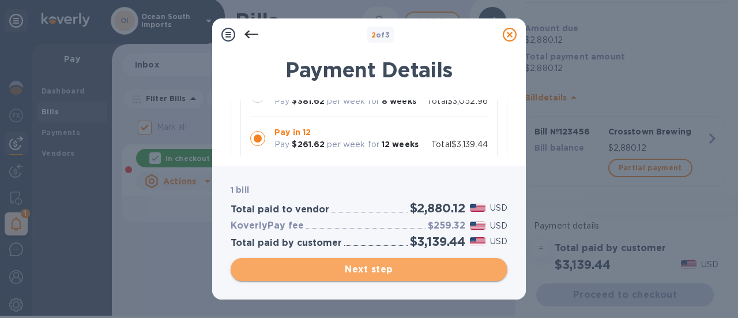
click at [388, 267] on span "Next step" at bounding box center [369, 269] width 258 height 14
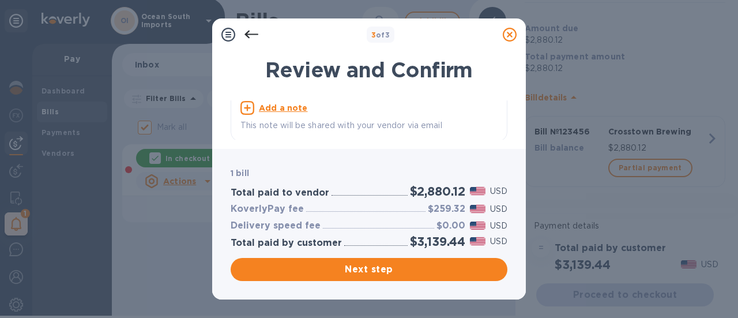
scroll to position [64, 0]
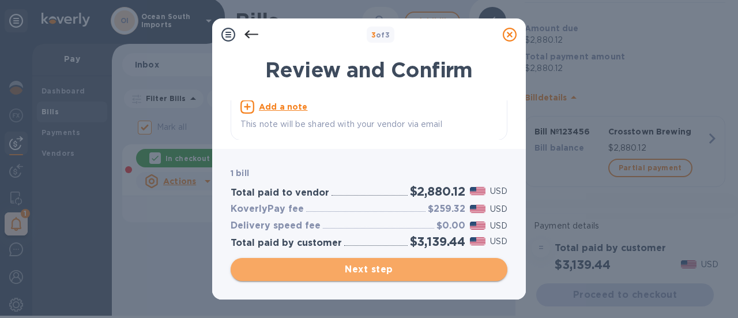
click at [384, 276] on span "Next step" at bounding box center [369, 269] width 258 height 14
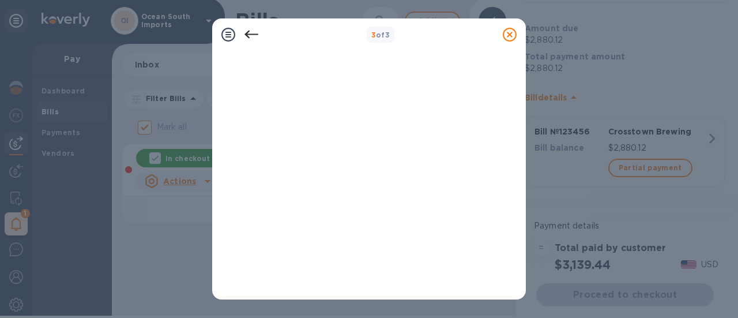
scroll to position [231, 0]
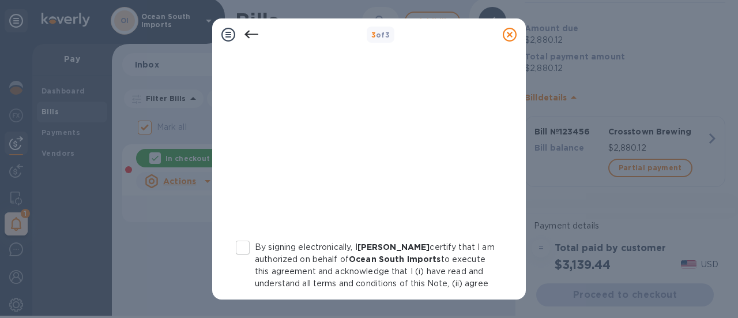
click at [255, 248] on p "By signing electronically, I Stephen Sommerville certify that I am authorized o…" at bounding box center [375, 289] width 240 height 97
click at [255, 248] on input "By signing electronically, I Stephen Sommerville certify that I am authorized o…" at bounding box center [243, 247] width 24 height 24
checkbox input "true"
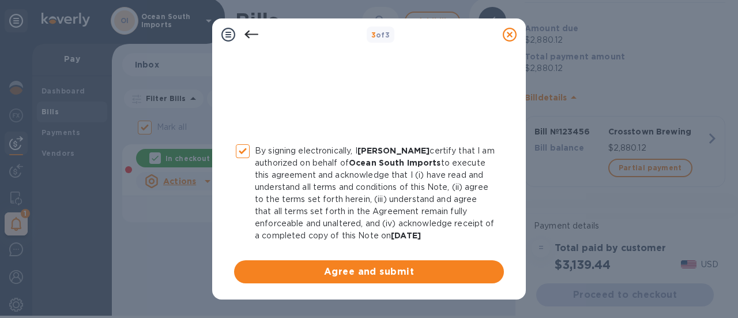
scroll to position [338, 0]
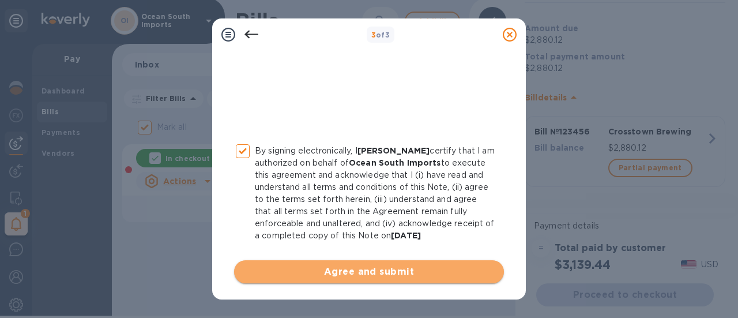
click at [384, 280] on button "Agree and submit" at bounding box center [369, 271] width 270 height 23
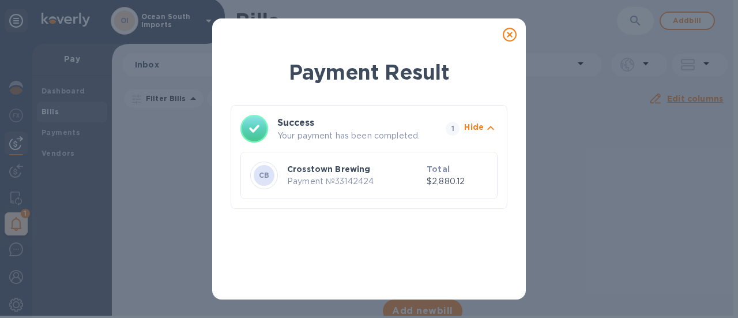
click at [510, 37] on icon at bounding box center [510, 35] width 14 height 14
